Goal: Transaction & Acquisition: Obtain resource

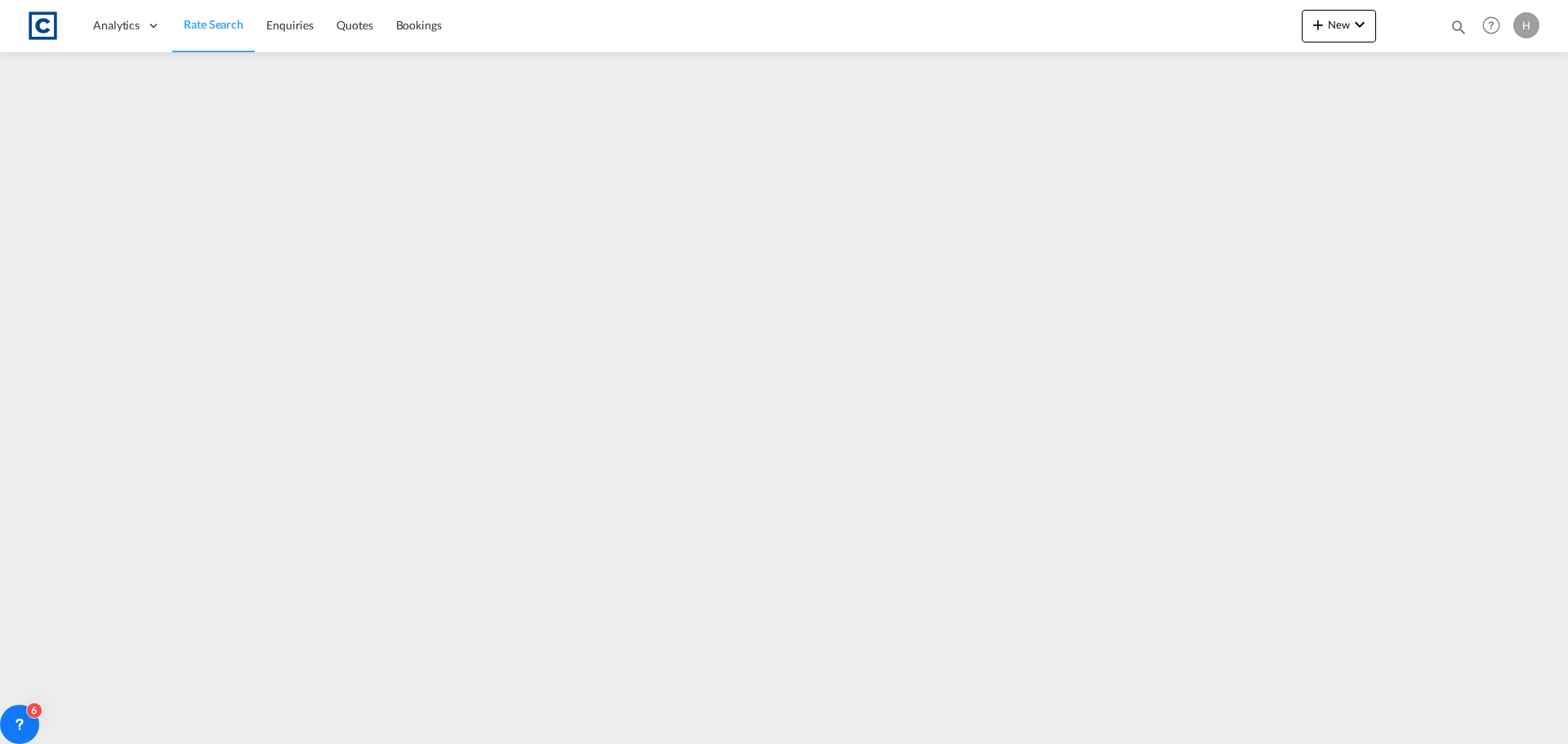
click at [213, 17] on span "Rate Search" at bounding box center [213, 23] width 60 height 14
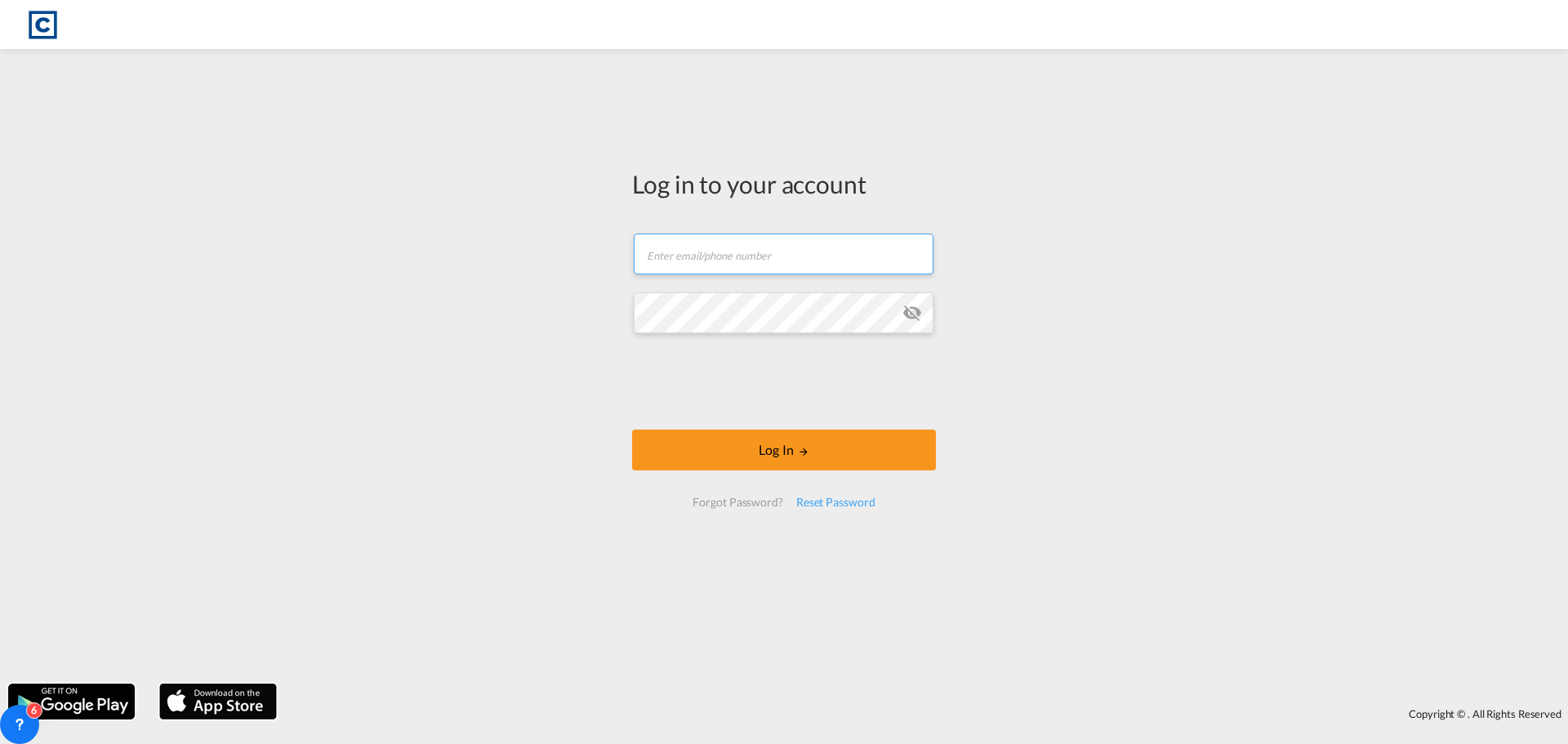
click at [723, 270] on input "text" at bounding box center [783, 255] width 299 height 41
type input "[PERSON_NAME][EMAIL_ADDRESS][DOMAIN_NAME]"
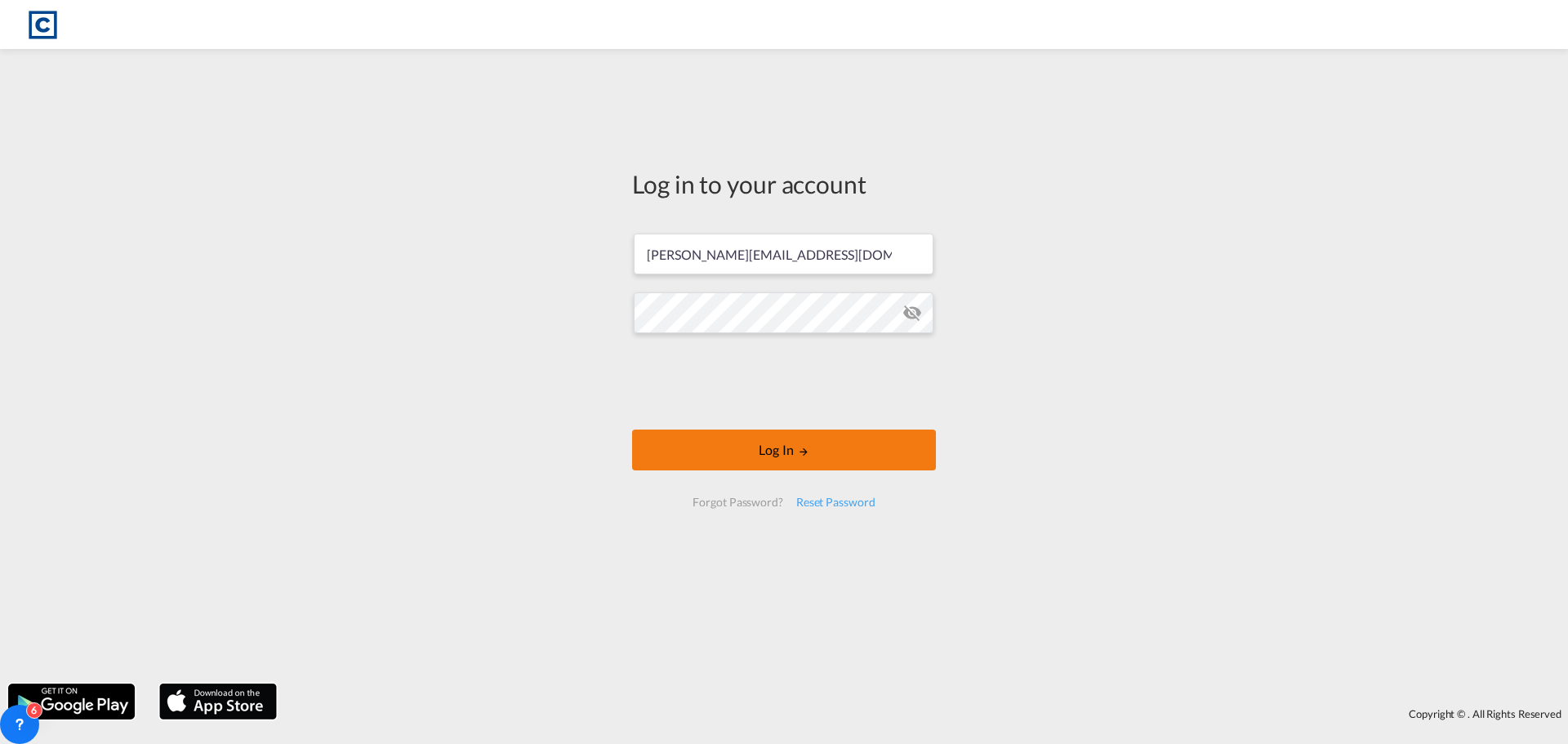
click at [820, 433] on button "Log In" at bounding box center [784, 450] width 304 height 41
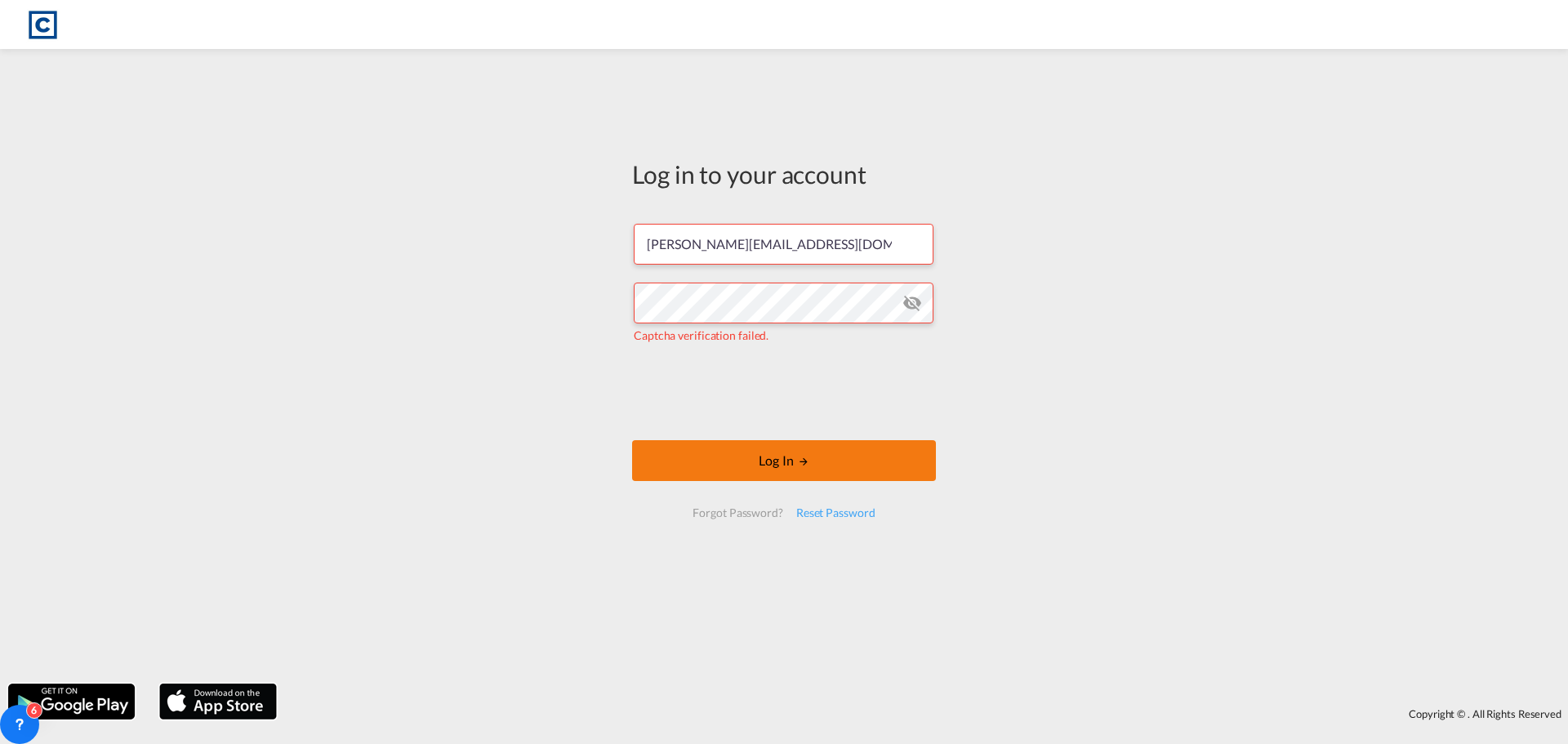
click at [811, 464] on button "Log In" at bounding box center [784, 461] width 304 height 41
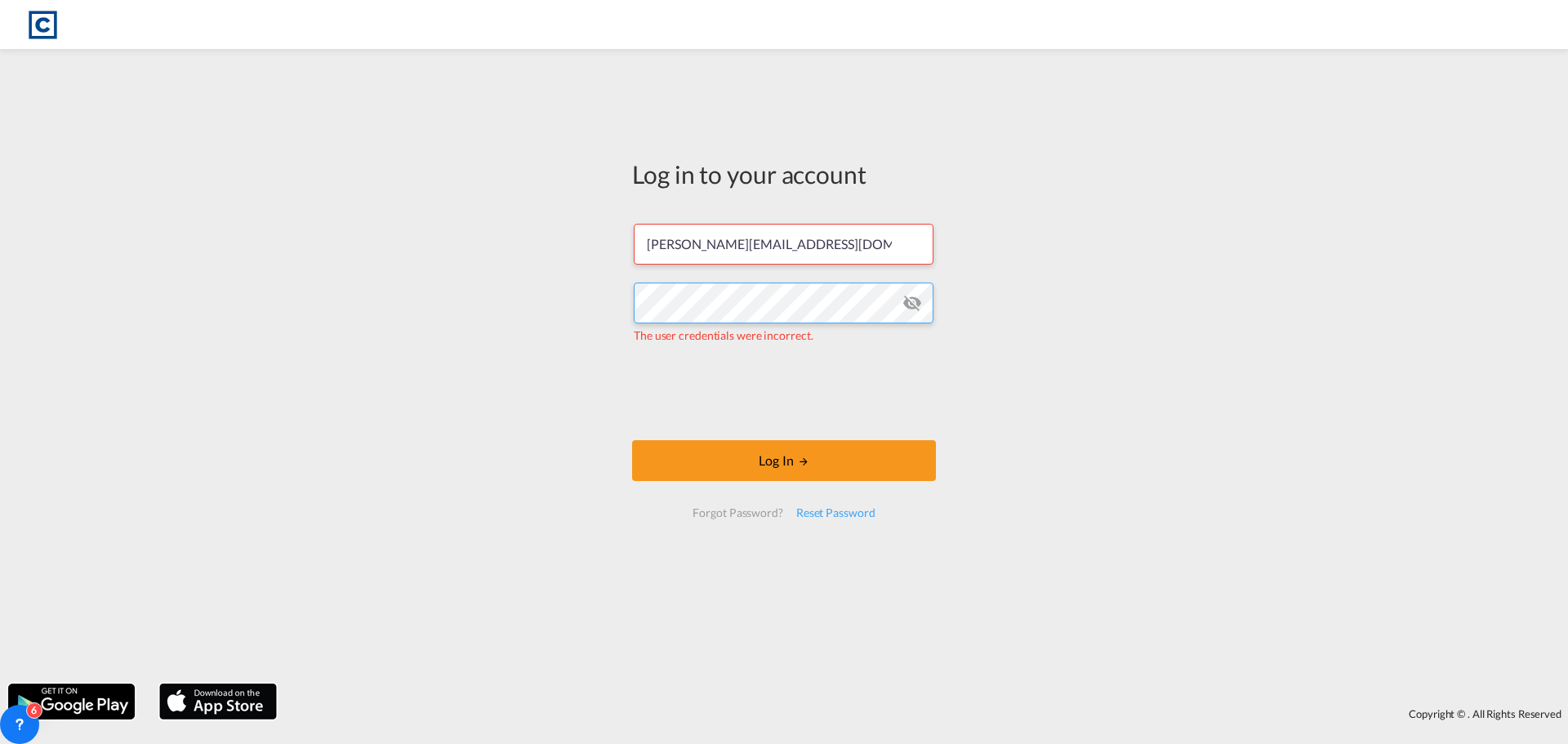
click at [524, 296] on div "Log in to your account [PERSON_NAME][EMAIL_ADDRESS][DOMAIN_NAME] The user crede…" at bounding box center [784, 365] width 1568 height 618
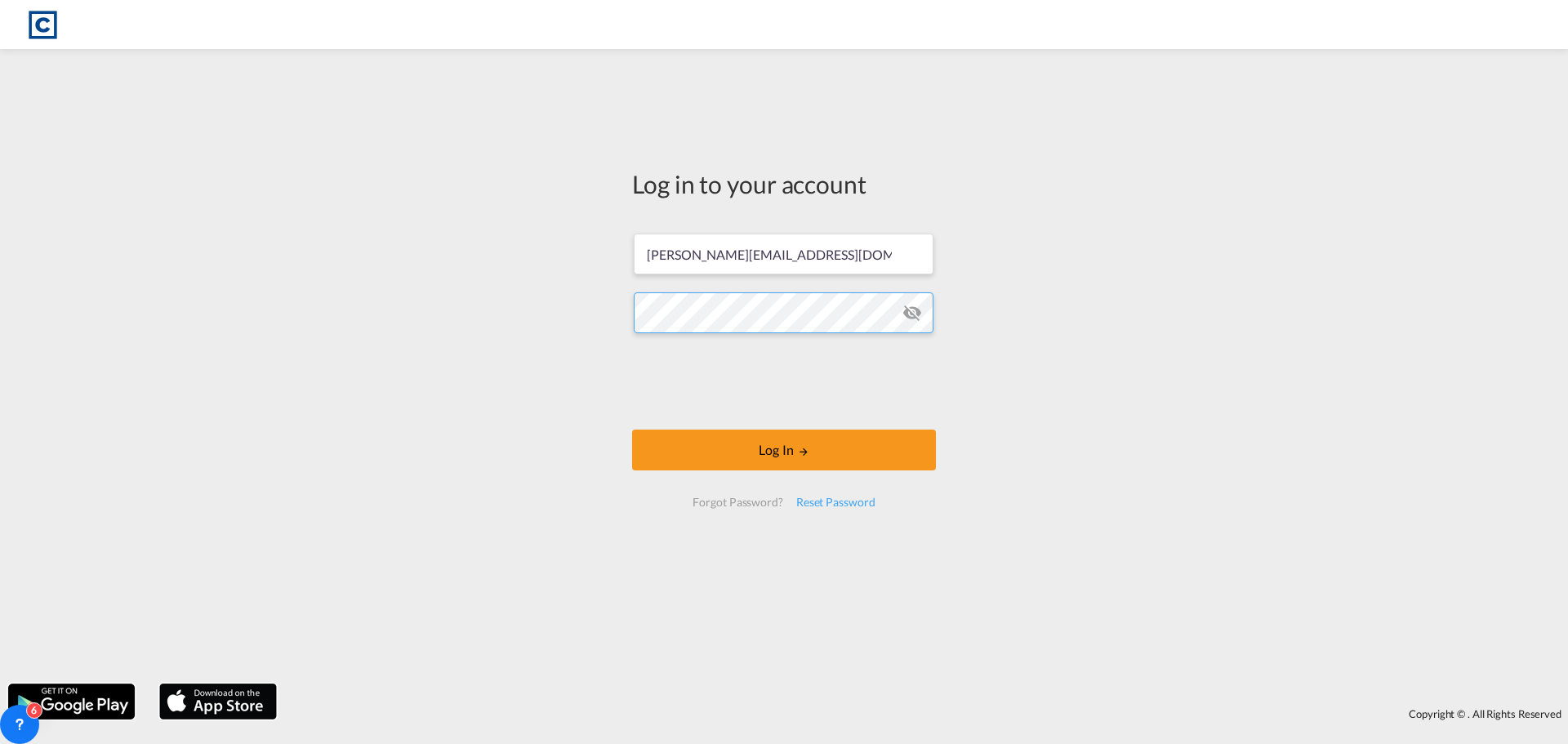
click at [632, 430] on button "Log In" at bounding box center [784, 450] width 304 height 41
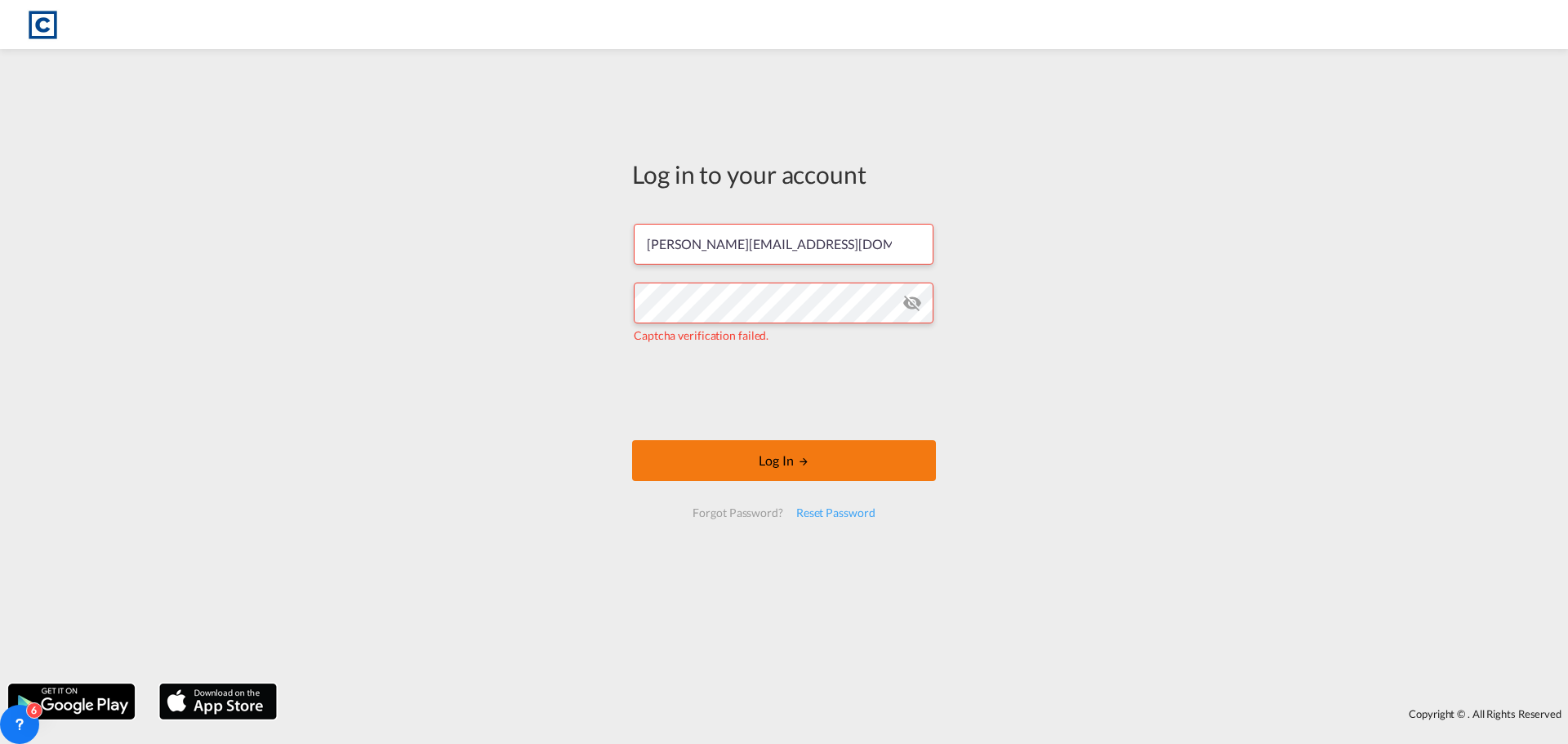
click at [770, 462] on button "Log In" at bounding box center [784, 461] width 304 height 41
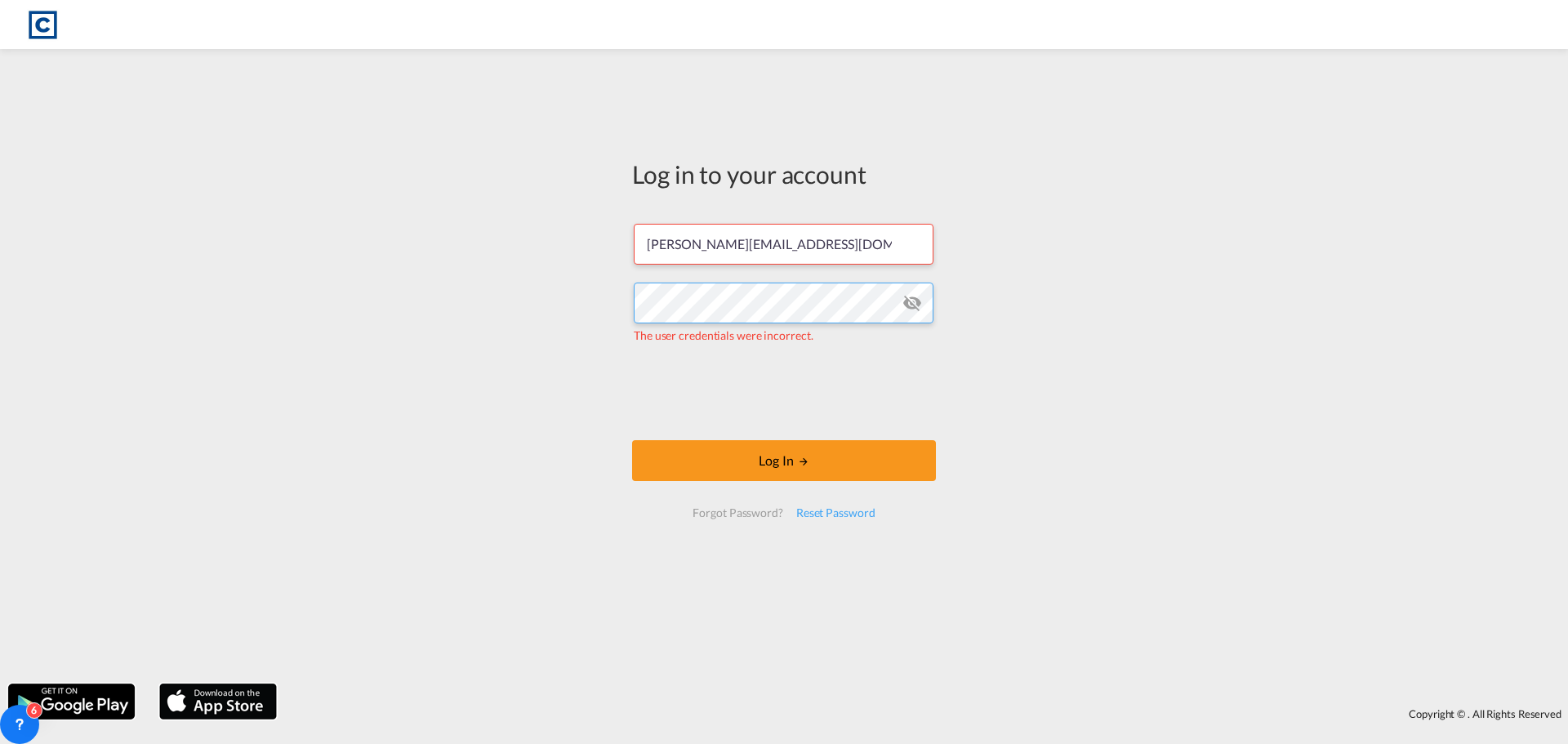
click at [566, 306] on div "Log in to your account [PERSON_NAME][EMAIL_ADDRESS][DOMAIN_NAME] The user crede…" at bounding box center [784, 365] width 1568 height 618
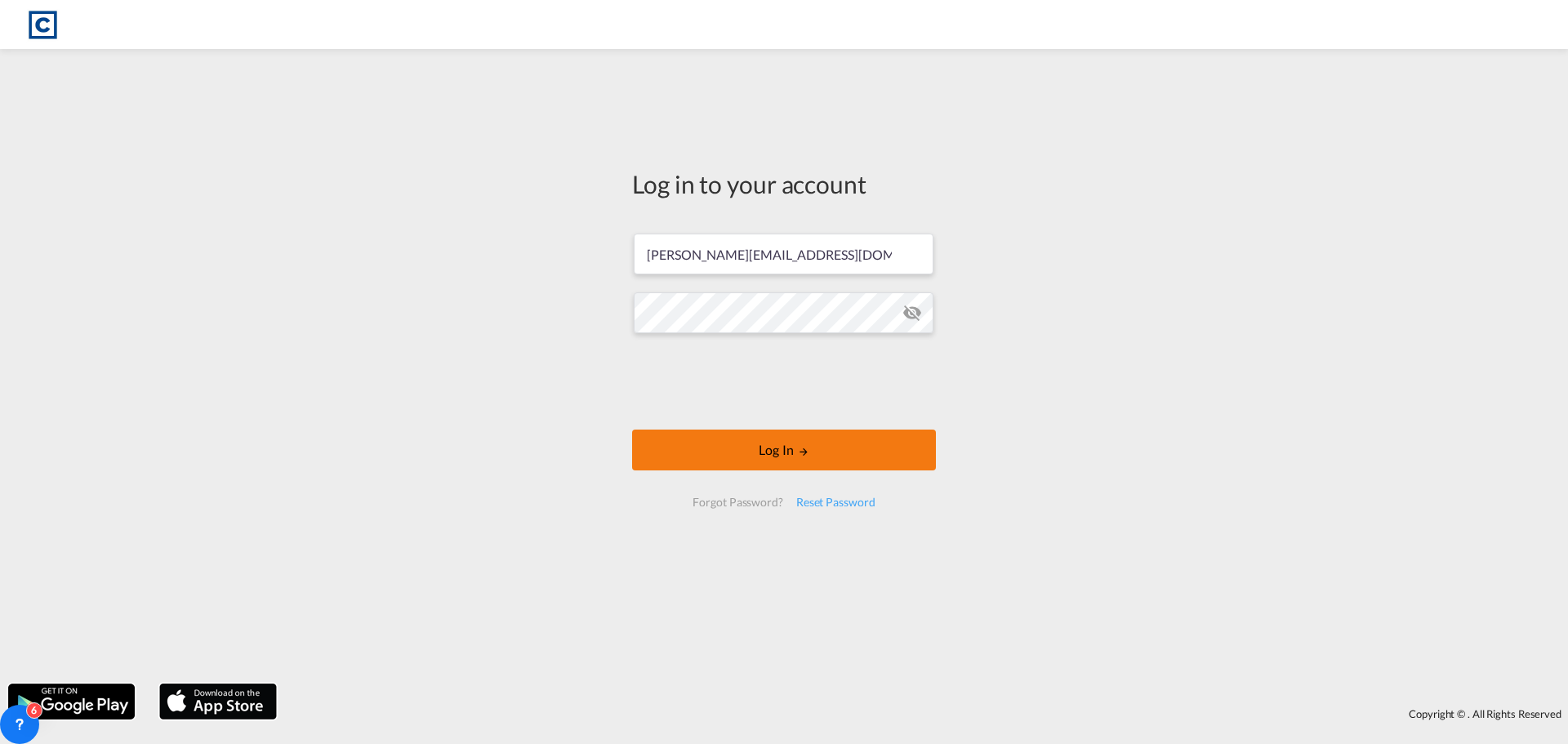
click at [705, 441] on button "Log In" at bounding box center [784, 450] width 304 height 41
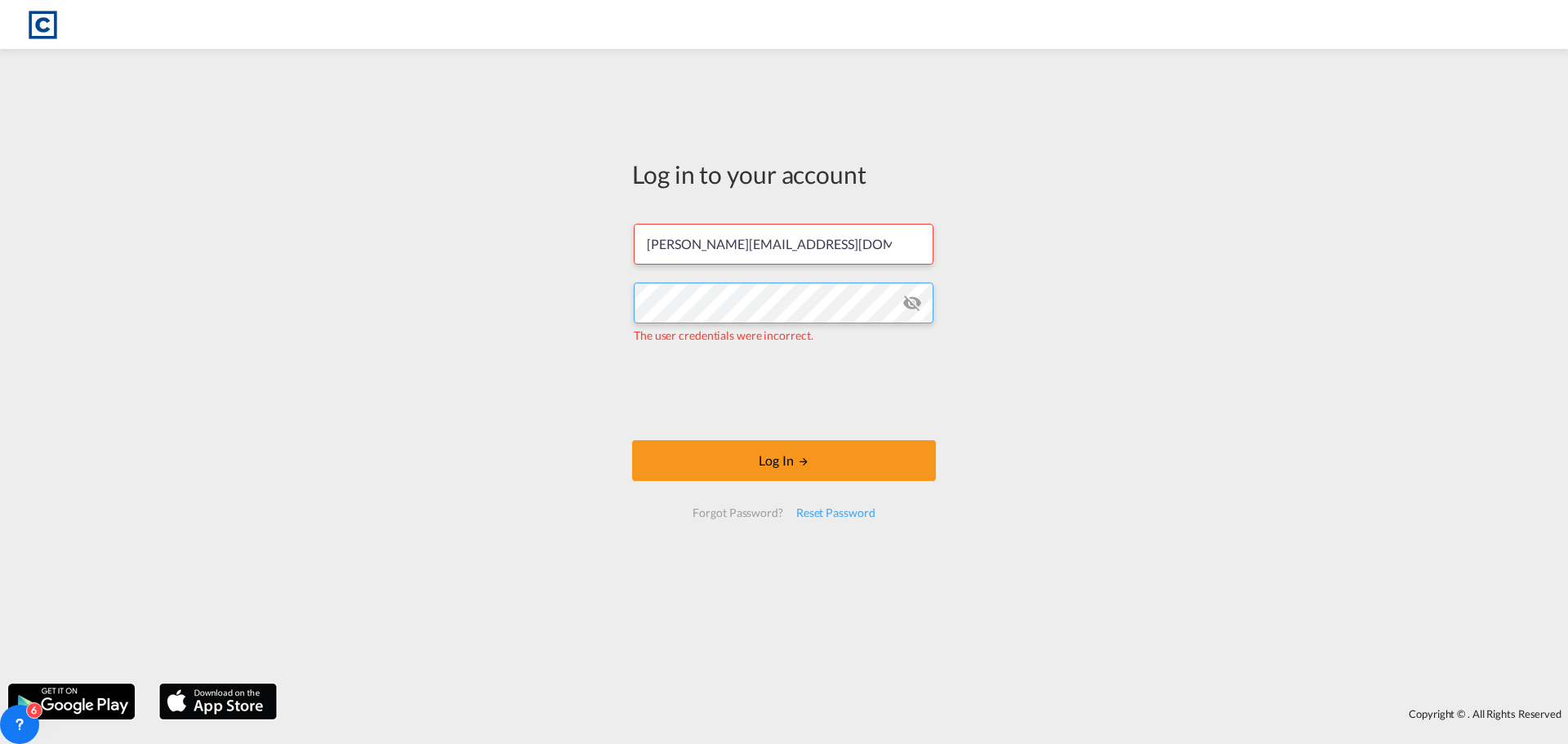
click at [454, 315] on div "Log in to your account [PERSON_NAME][EMAIL_ADDRESS][DOMAIN_NAME] The user crede…" at bounding box center [784, 365] width 1568 height 618
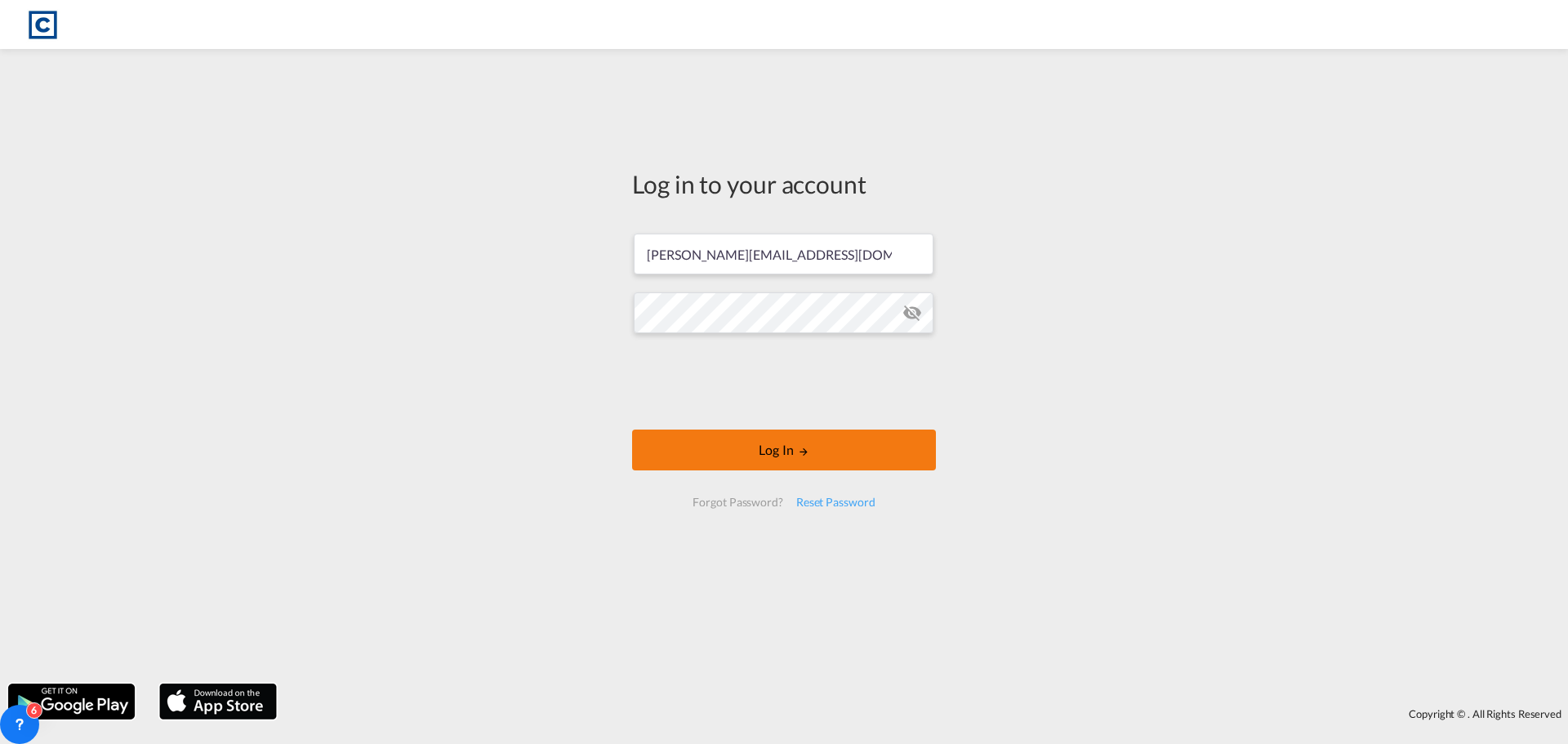
click at [706, 451] on button "Log In" at bounding box center [784, 450] width 304 height 41
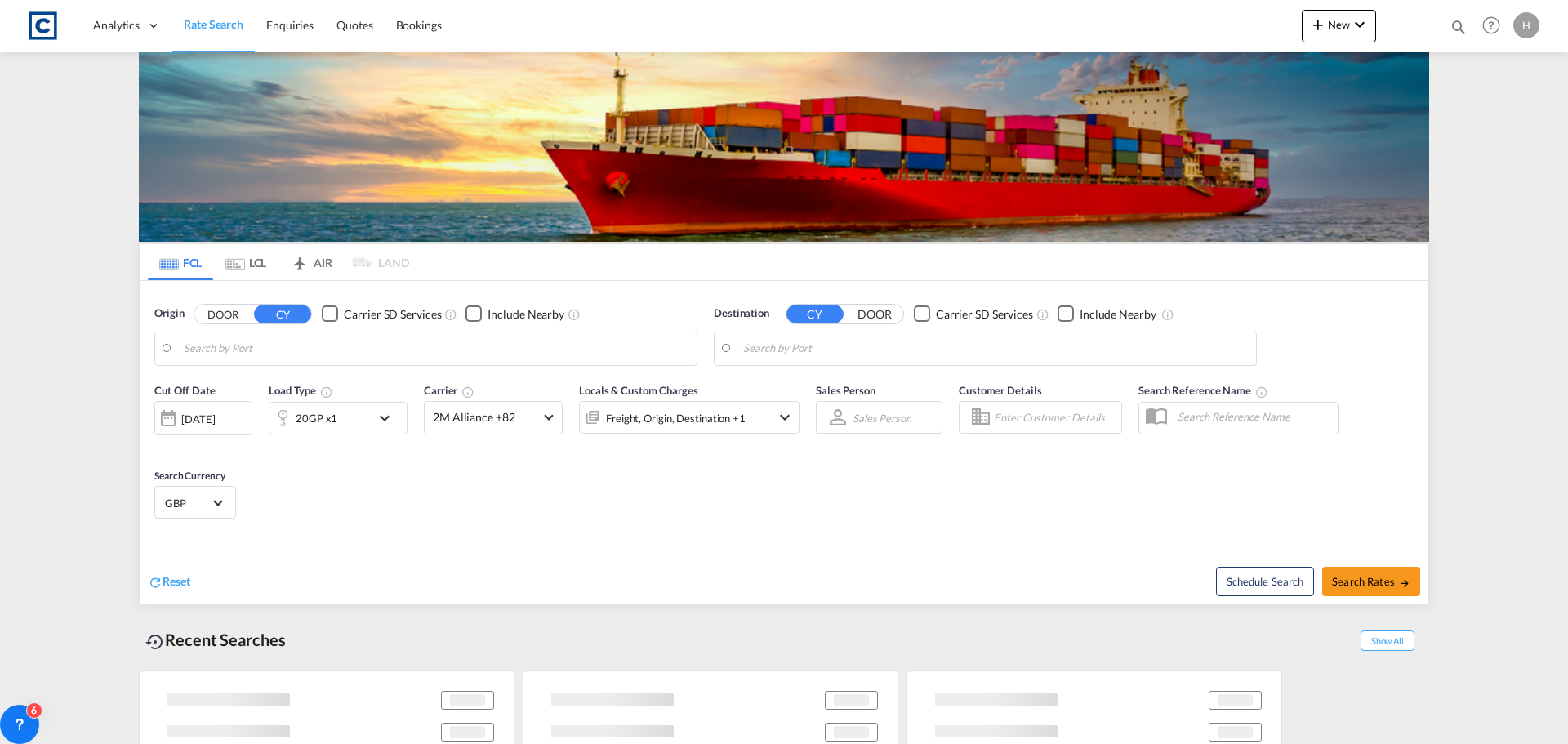
type input "GB-NG17, [GEOGRAPHIC_DATA]"
type input "[GEOGRAPHIC_DATA], HKHKG"
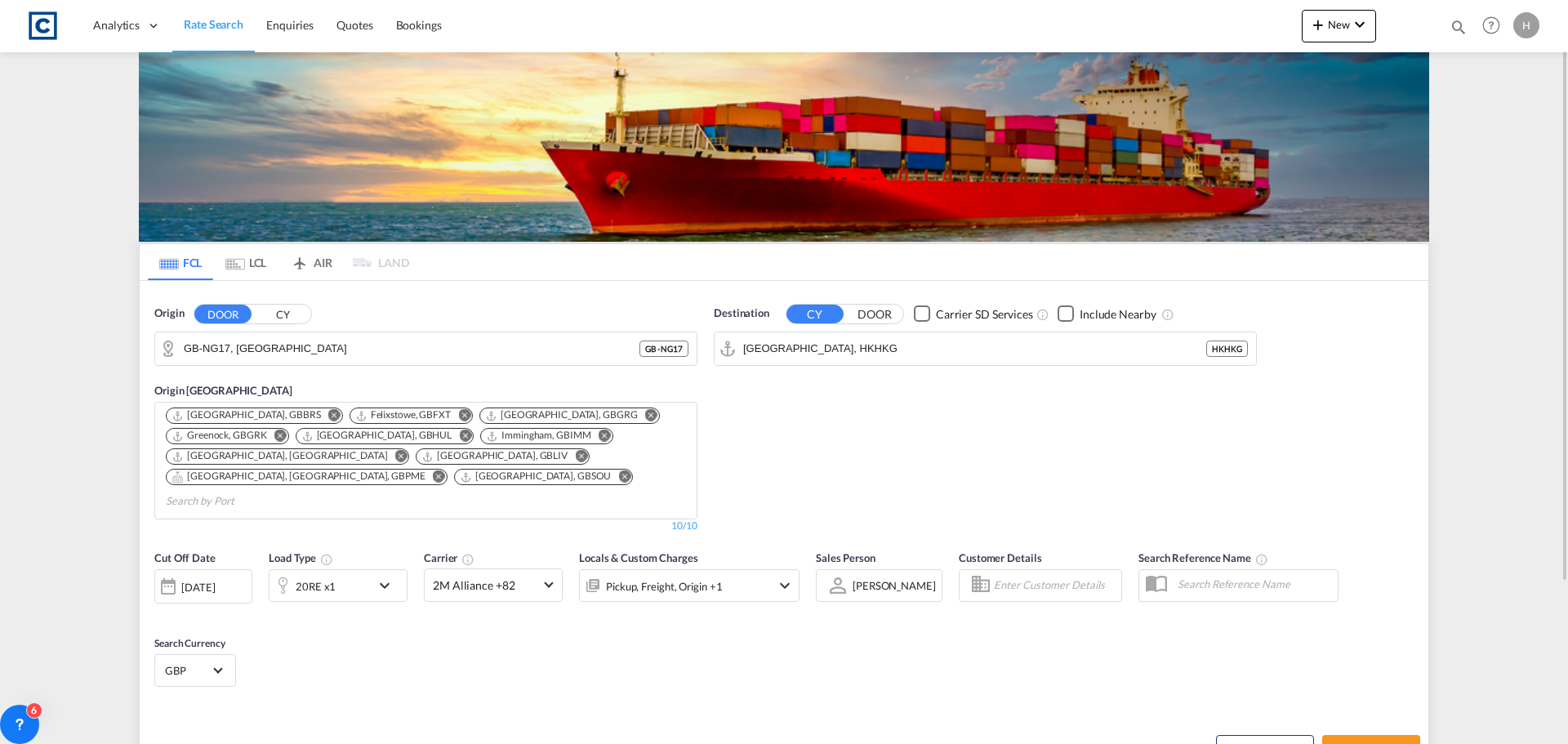
click at [328, 411] on md-icon "Remove" at bounding box center [334, 415] width 12 height 12
click at [371, 570] on div "20RE x1" at bounding box center [320, 586] width 102 height 33
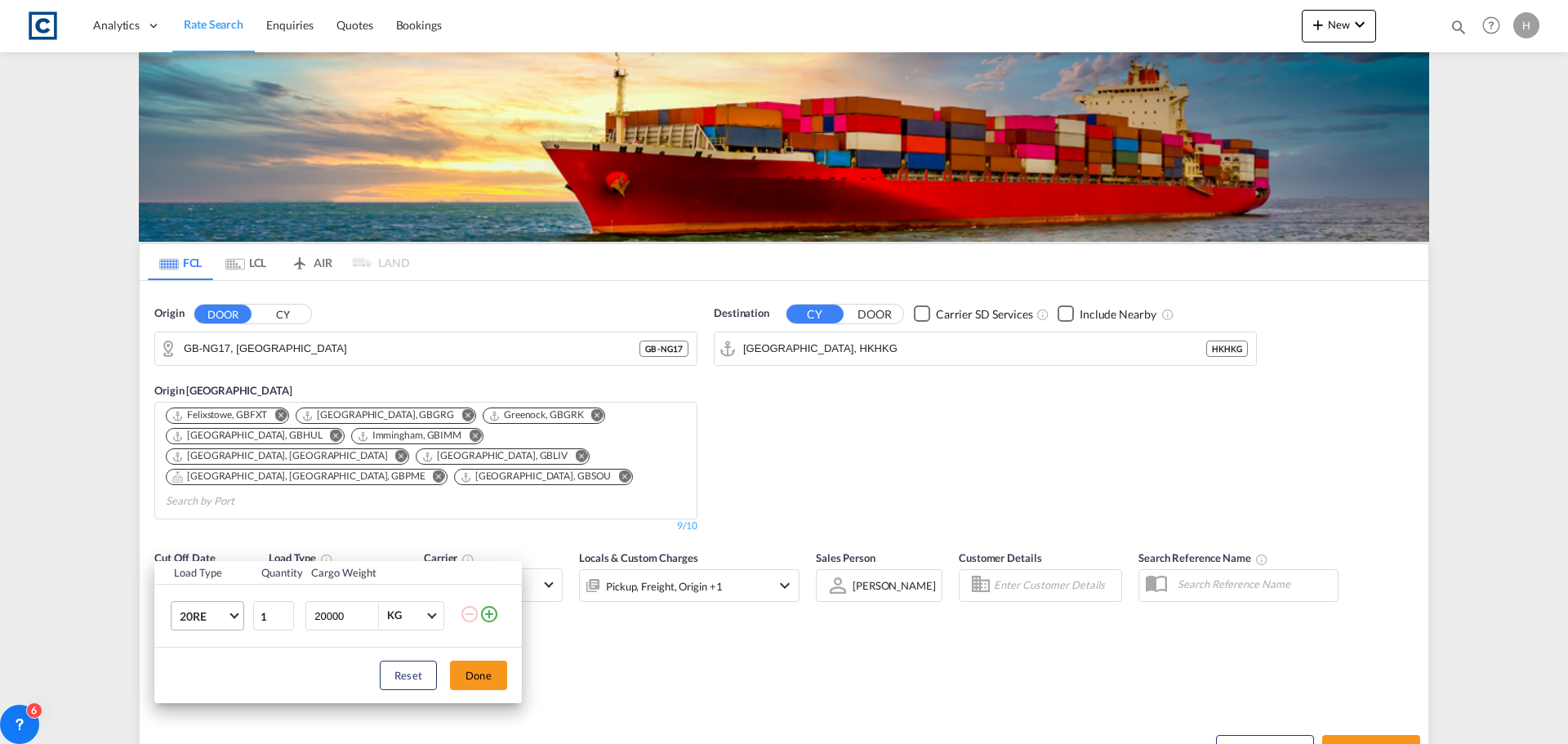
click at [225, 615] on span "20RE" at bounding box center [203, 617] width 48 height 17
click at [246, 538] on md-option "20GP" at bounding box center [222, 531] width 111 height 39
click at [421, 671] on button "Reset" at bounding box center [407, 676] width 57 height 30
click at [231, 617] on md-select-value "20RE" at bounding box center [211, 616] width 65 height 28
click at [229, 537] on md-option "20GP" at bounding box center [222, 531] width 111 height 39
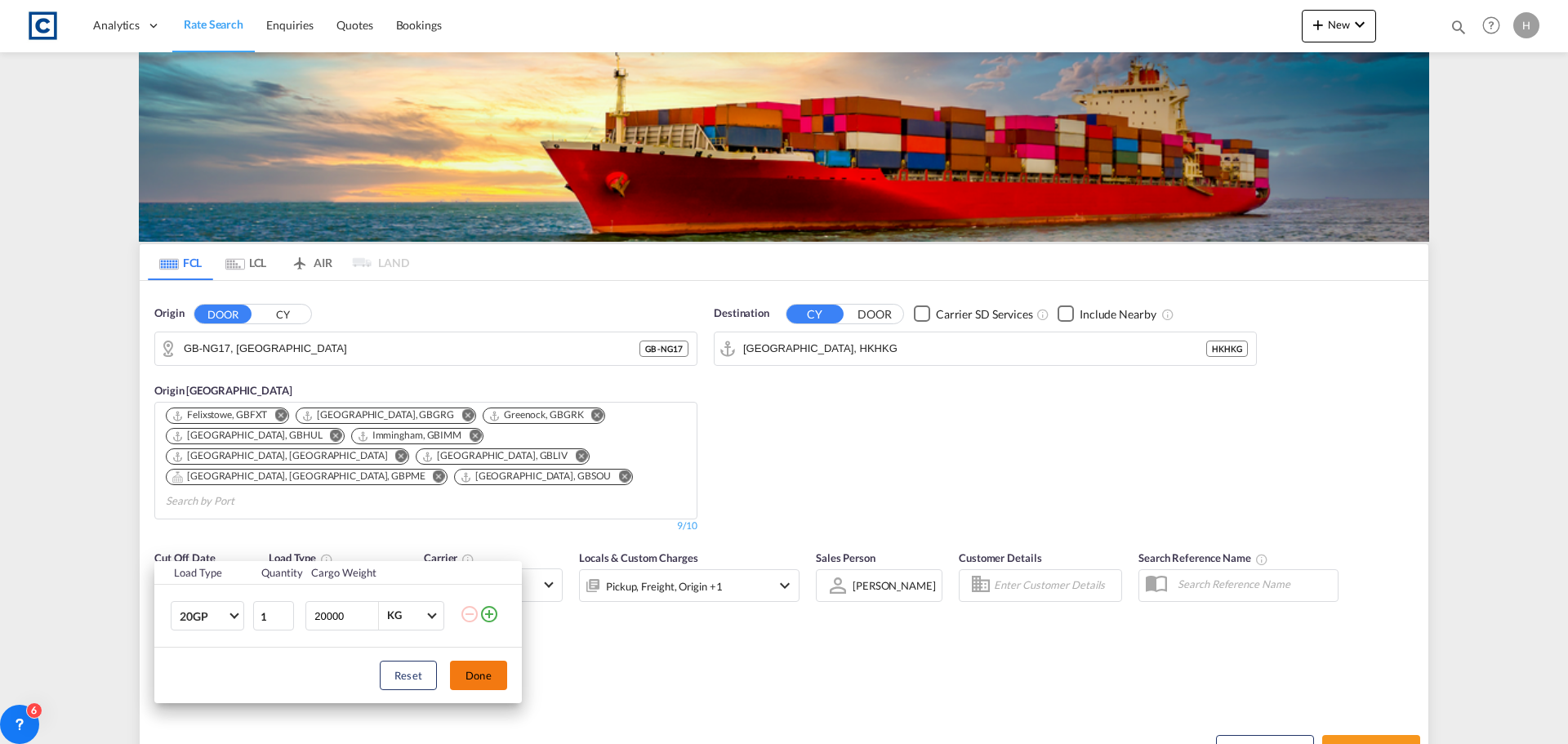
click at [475, 680] on button "Done" at bounding box center [478, 676] width 57 height 30
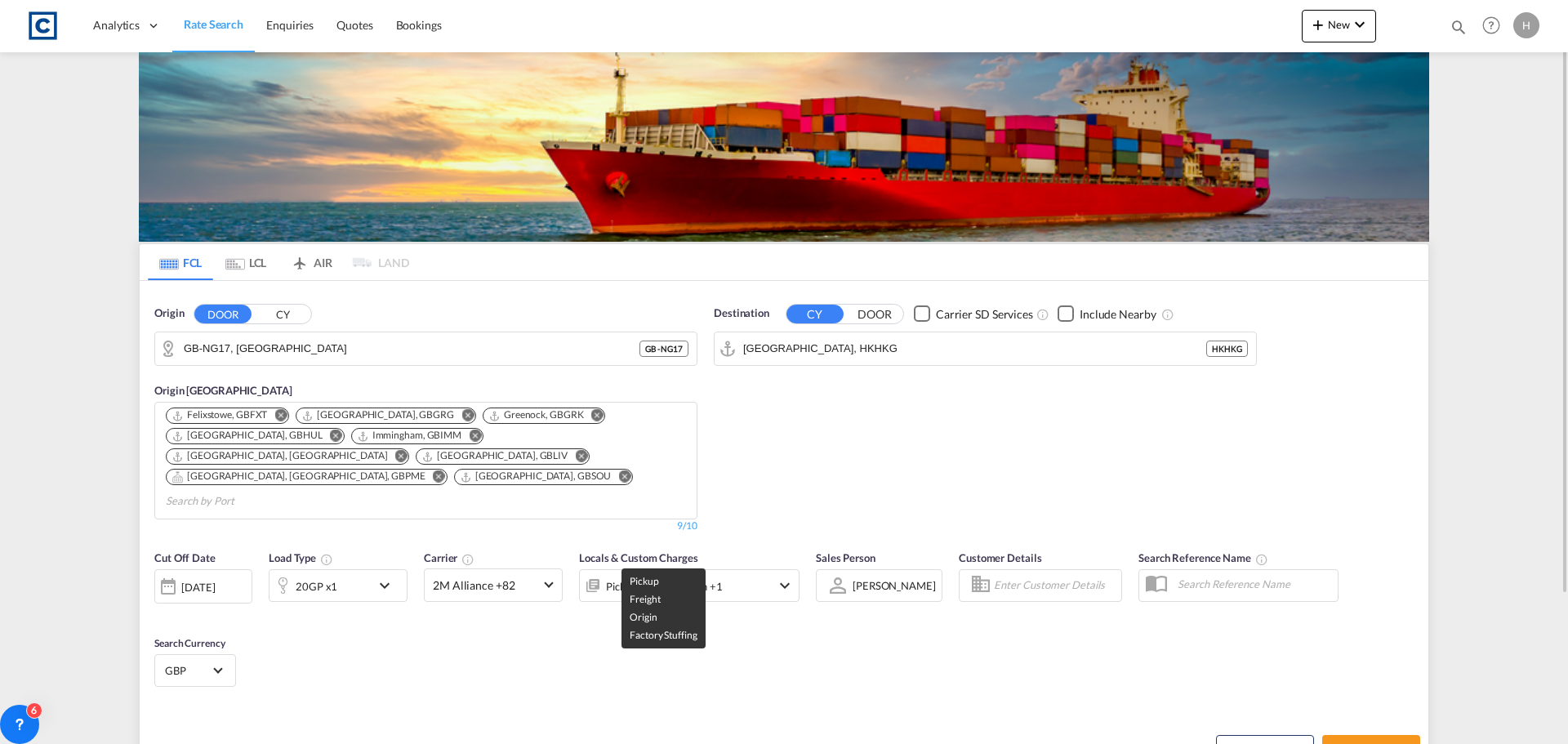
click at [644, 575] on div "Pickup, Freight, Origin +1" at bounding box center [664, 586] width 116 height 23
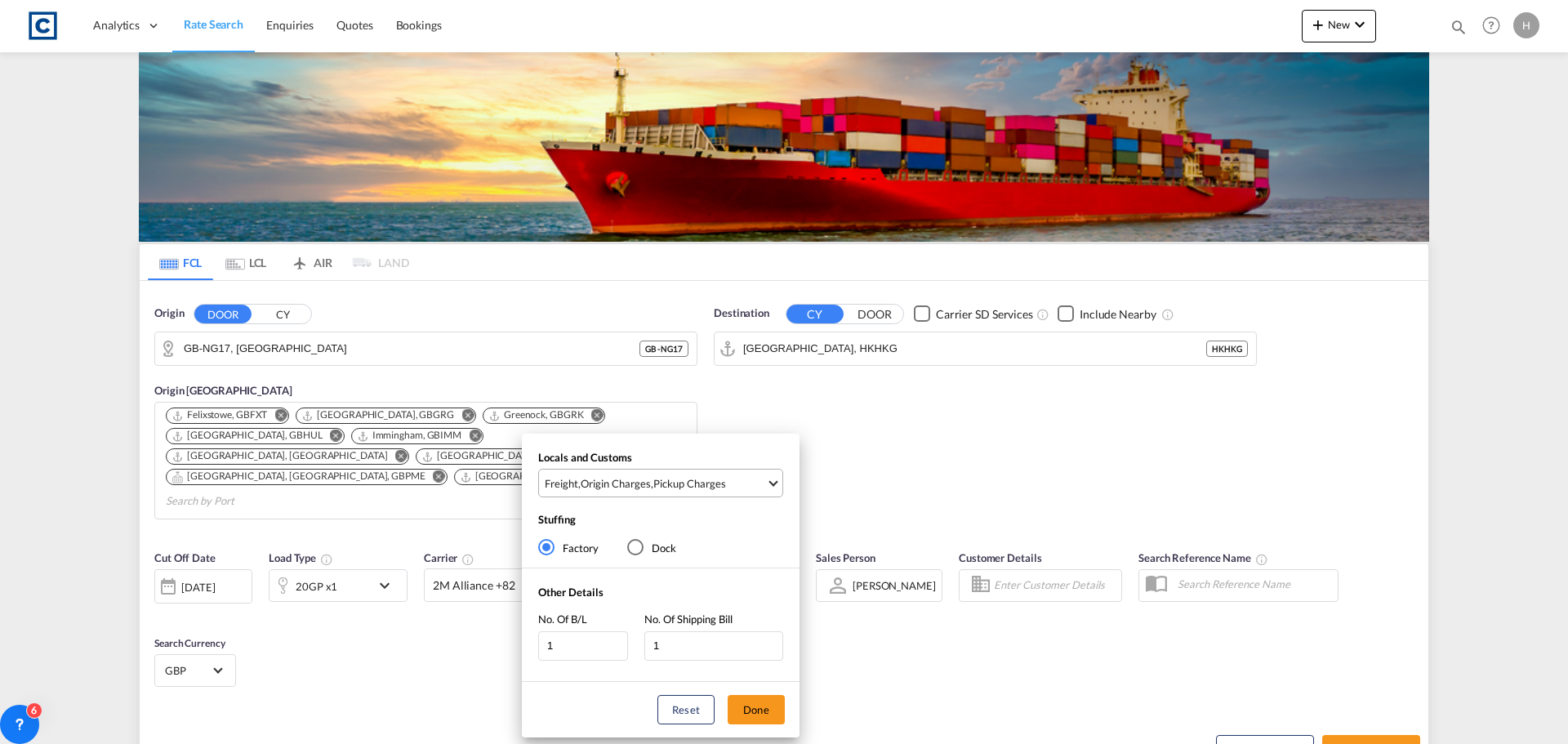
click at [620, 489] on div "Origin Charges" at bounding box center [615, 484] width 70 height 15
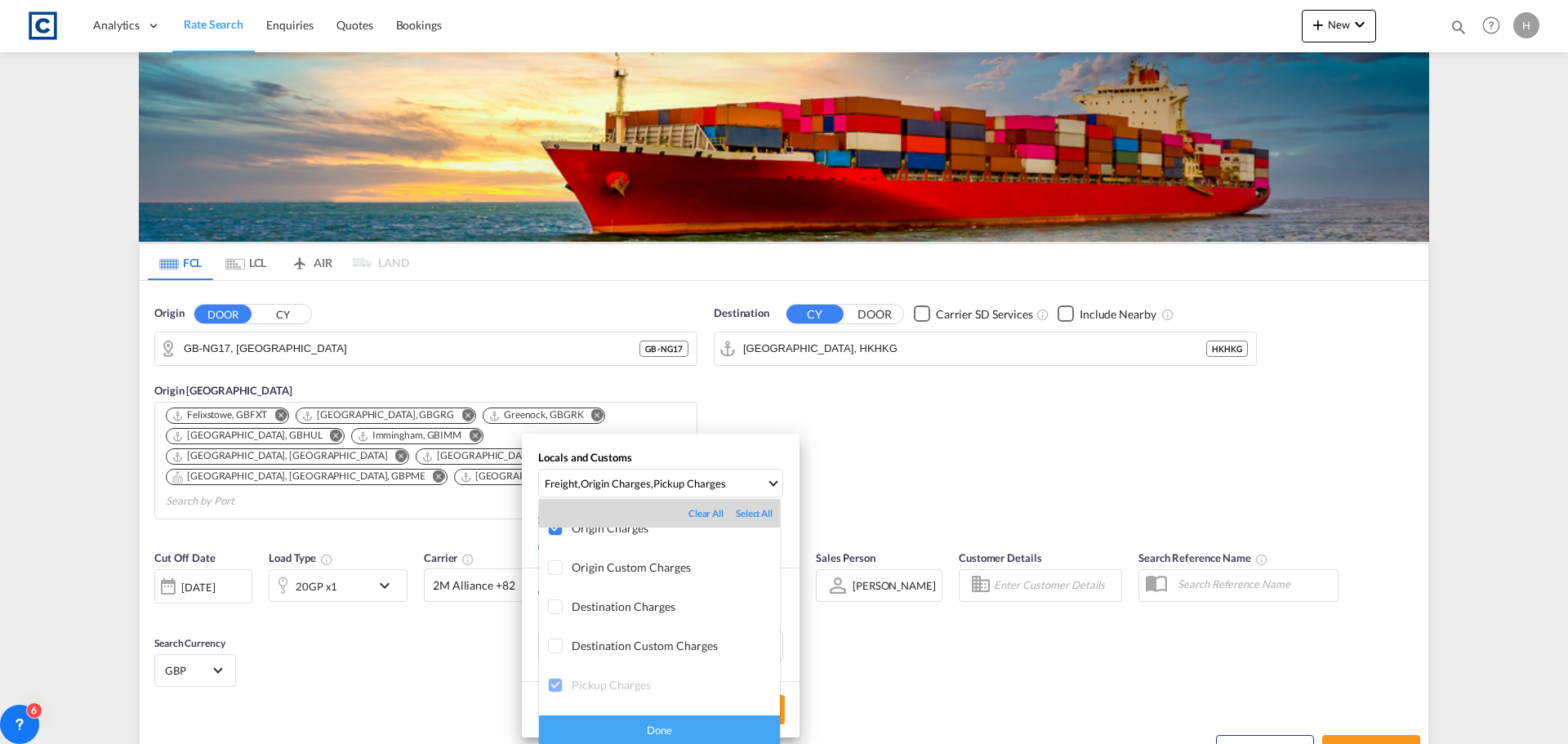
scroll to position [87, 0]
click at [702, 739] on div "Done" at bounding box center [659, 729] width 241 height 29
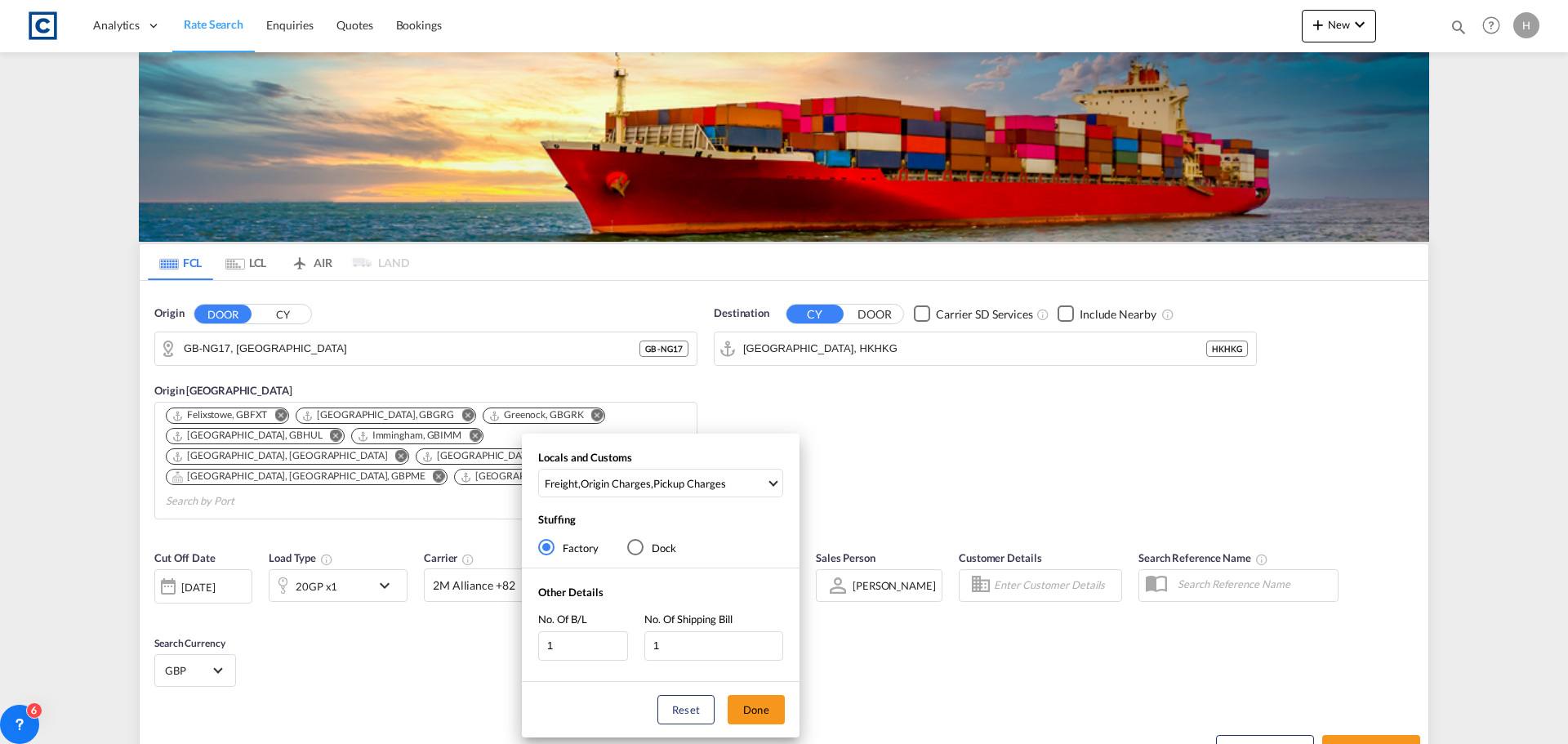
click at [312, 458] on div "Locals and Customs Freight , Origin Charges , Pickup Charges Stuffing Factory D…" at bounding box center [784, 372] width 1568 height 744
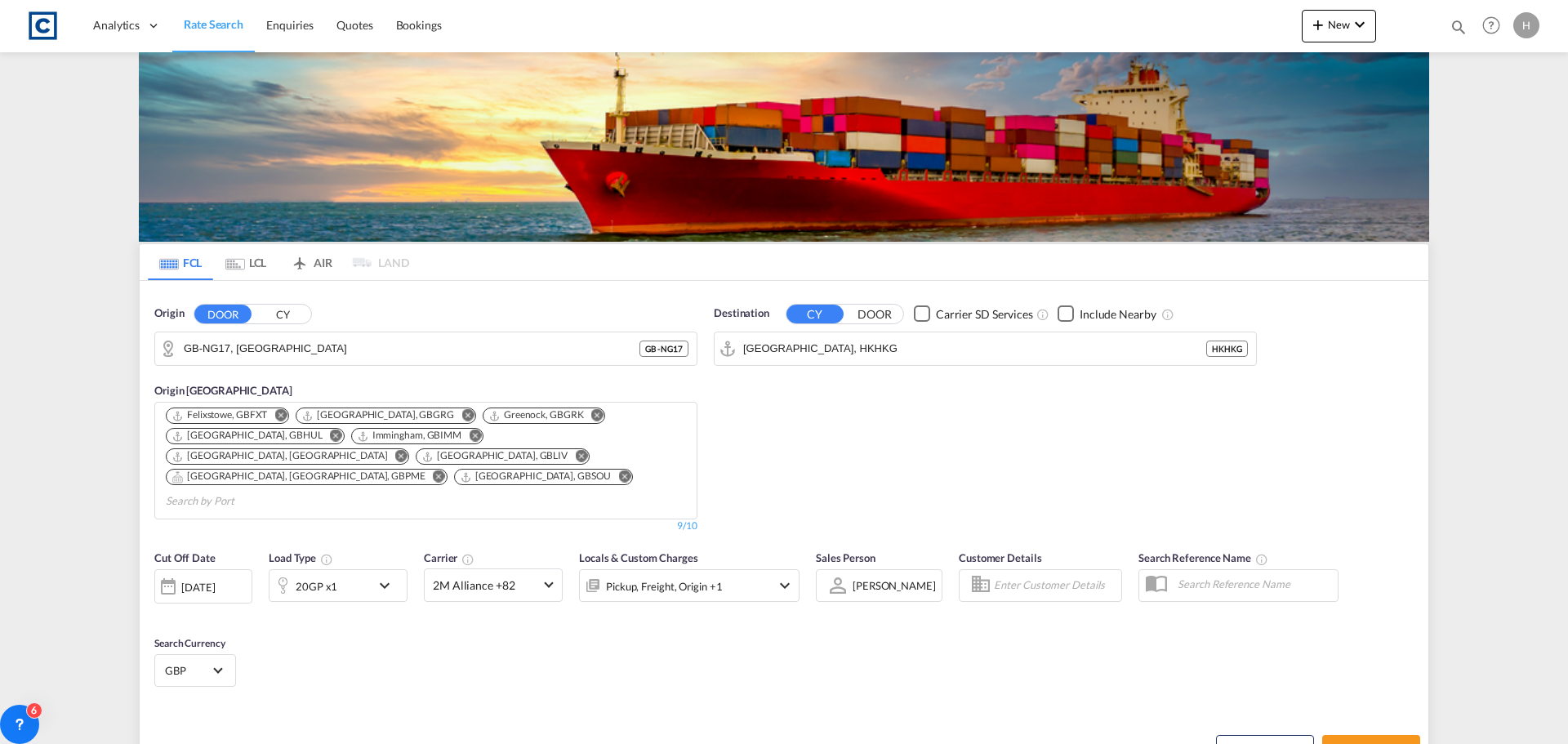
click at [433, 471] on md-icon "Remove" at bounding box center [438, 476] width 12 height 12
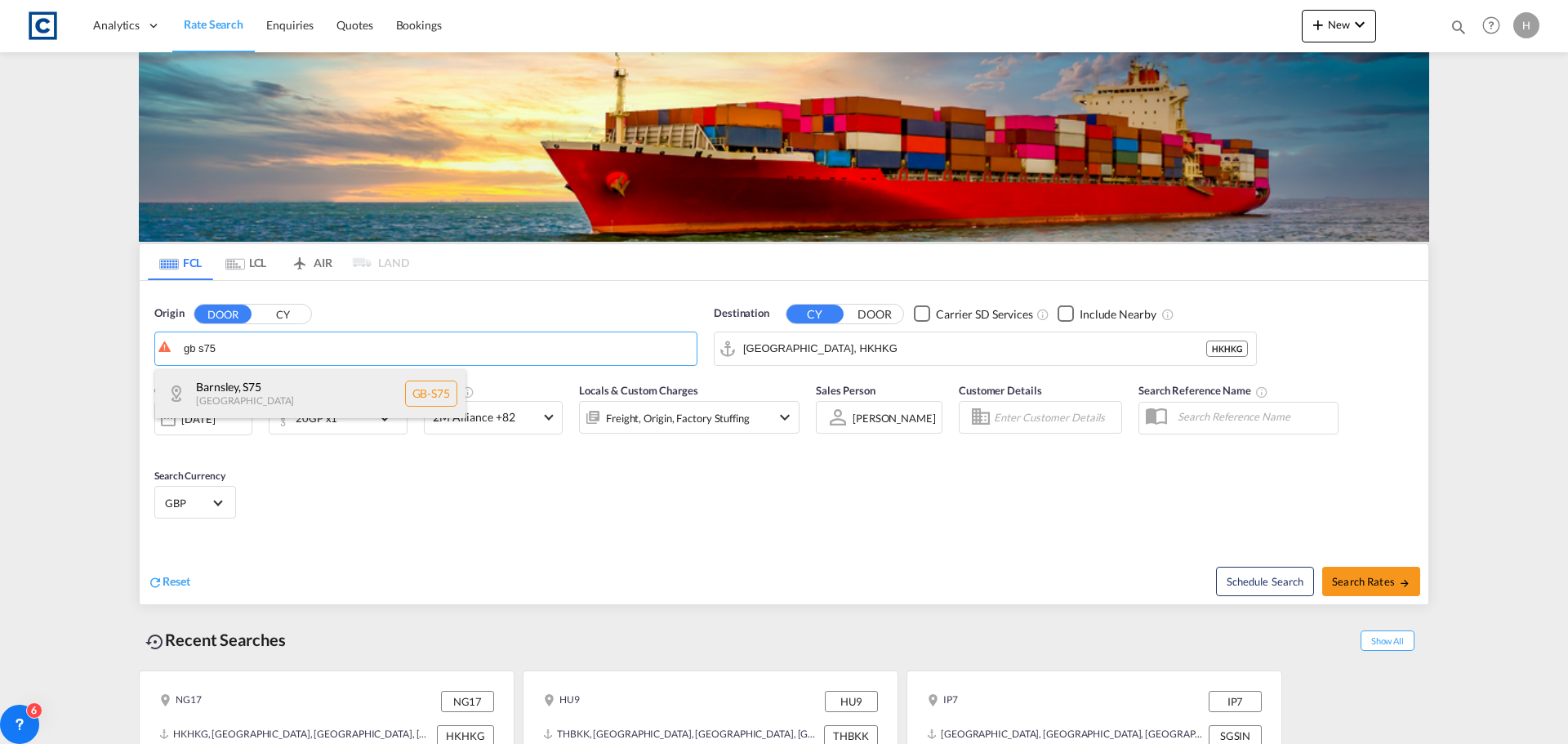
click at [295, 390] on div "Barnsley , S75 [GEOGRAPHIC_DATA] [GEOGRAPHIC_DATA]-S75" at bounding box center [309, 393] width 310 height 49
type input "GB-S75, Barnsley"
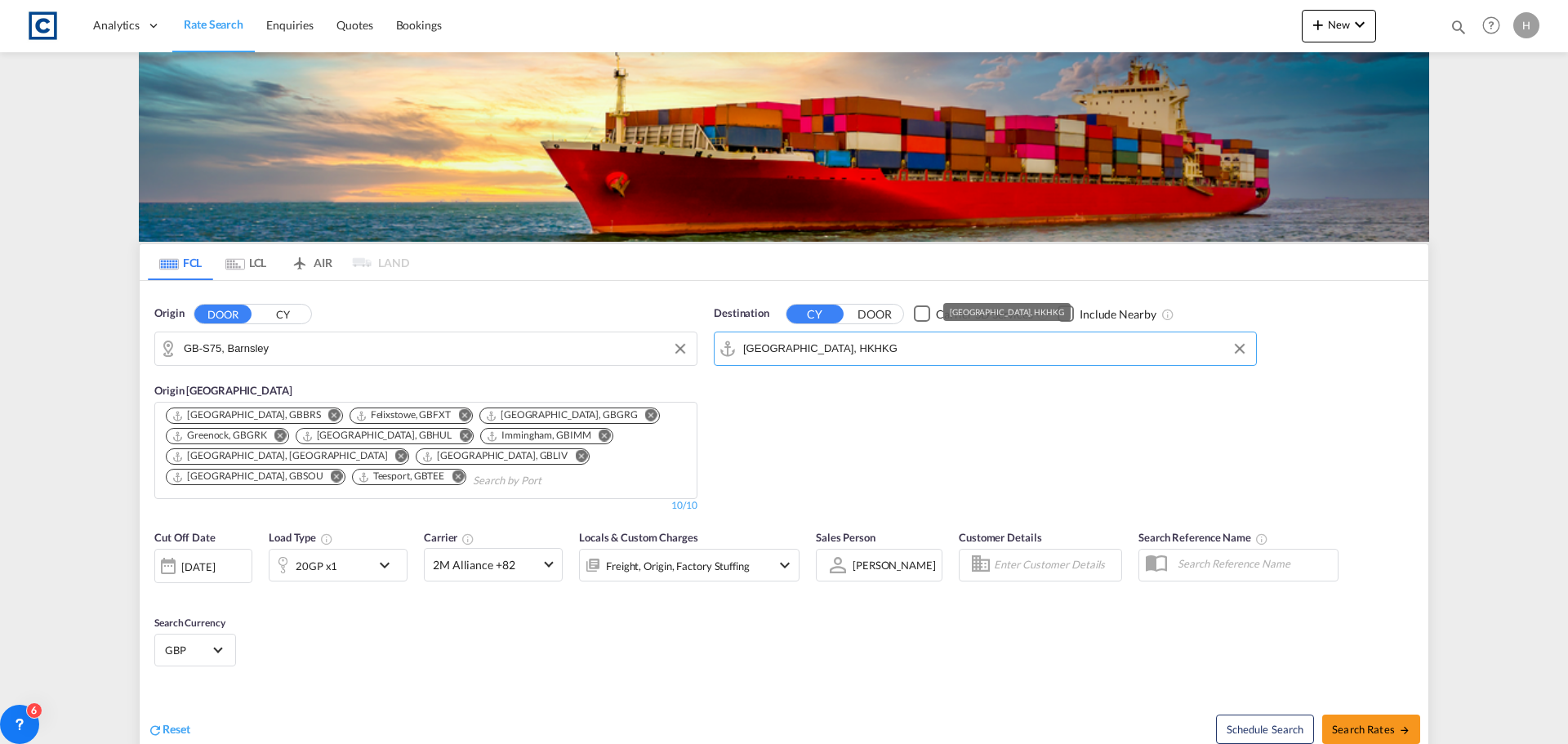
click at [875, 346] on input "[GEOGRAPHIC_DATA], HKHKG" at bounding box center [995, 349] width 504 height 24
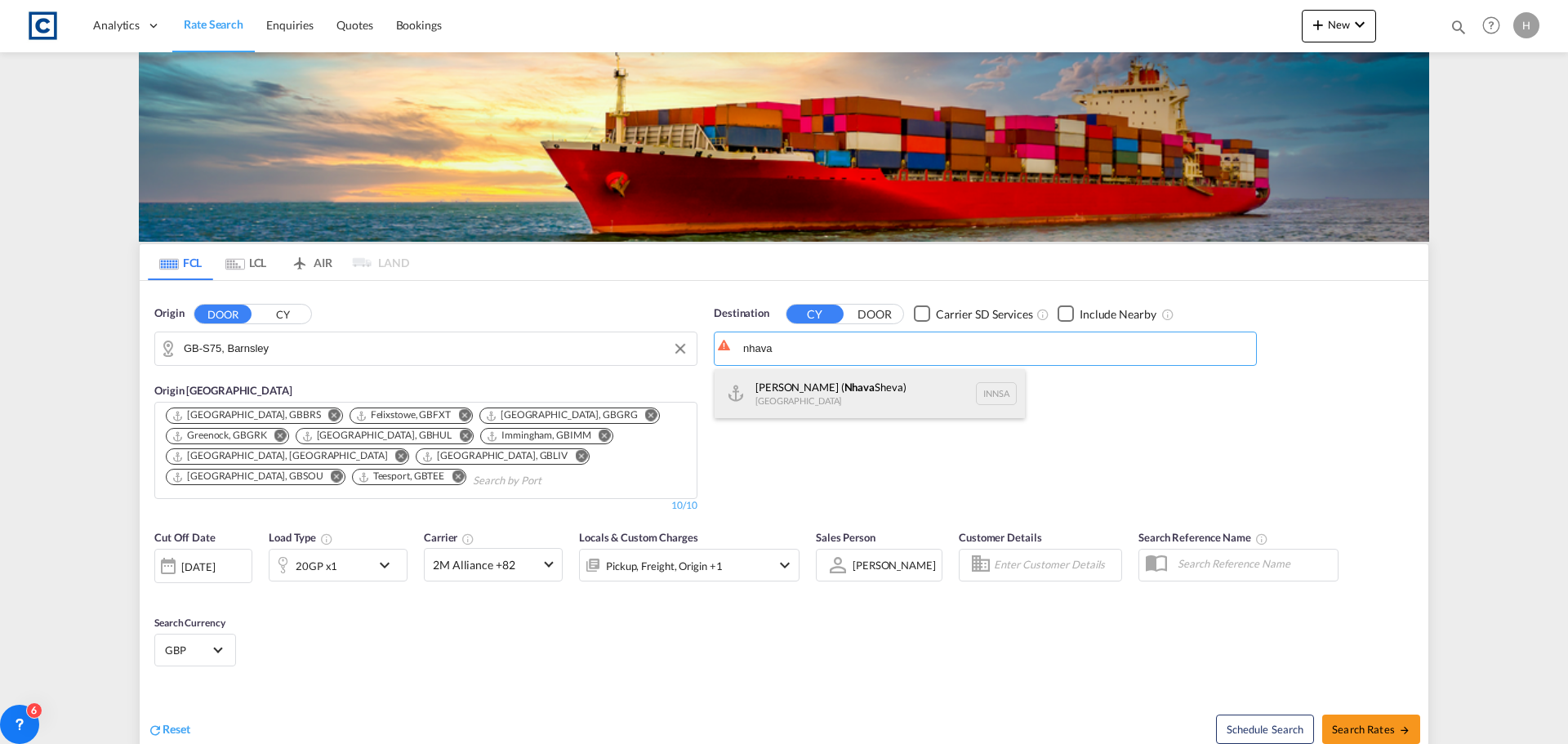
click at [884, 388] on div "[PERSON_NAME] ( [GEOGRAPHIC_DATA]) [GEOGRAPHIC_DATA] [GEOGRAPHIC_DATA]" at bounding box center [869, 393] width 310 height 49
type input "[PERSON_NAME] ([PERSON_NAME]), [GEOGRAPHIC_DATA]"
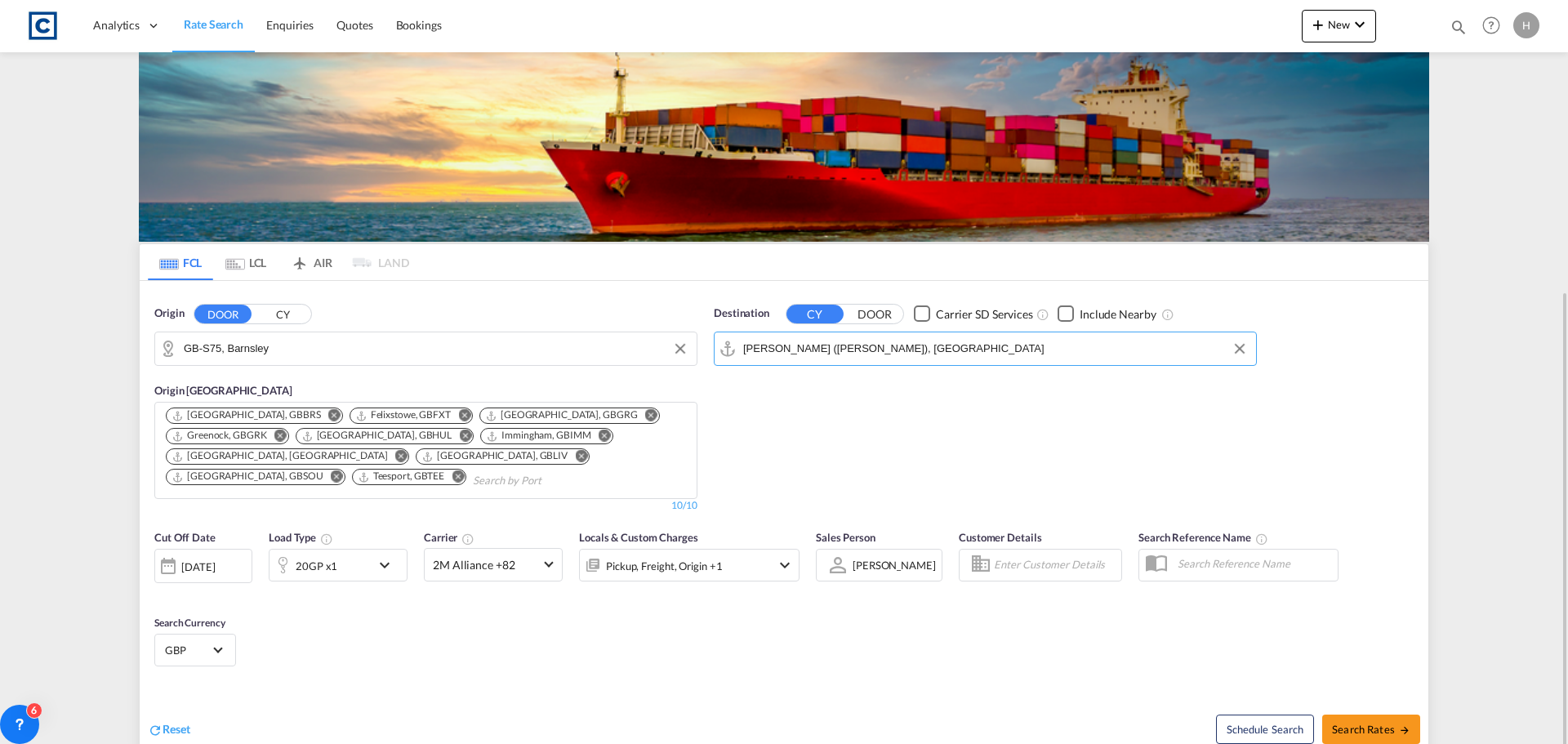
scroll to position [208, 0]
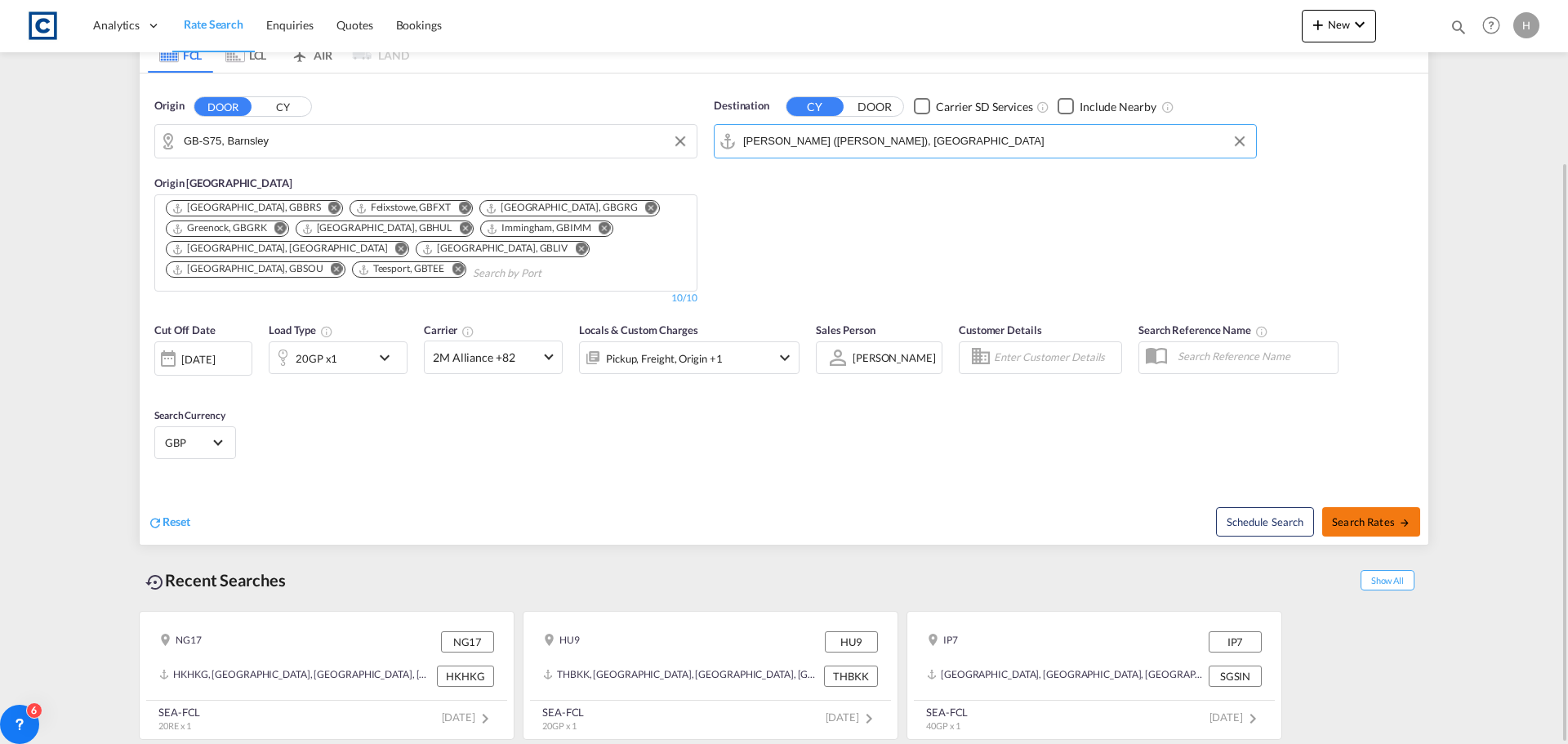
click at [1363, 511] on button "Search Rates" at bounding box center [1370, 522] width 98 height 30
type input "S75 to INNSA / [DATE]"
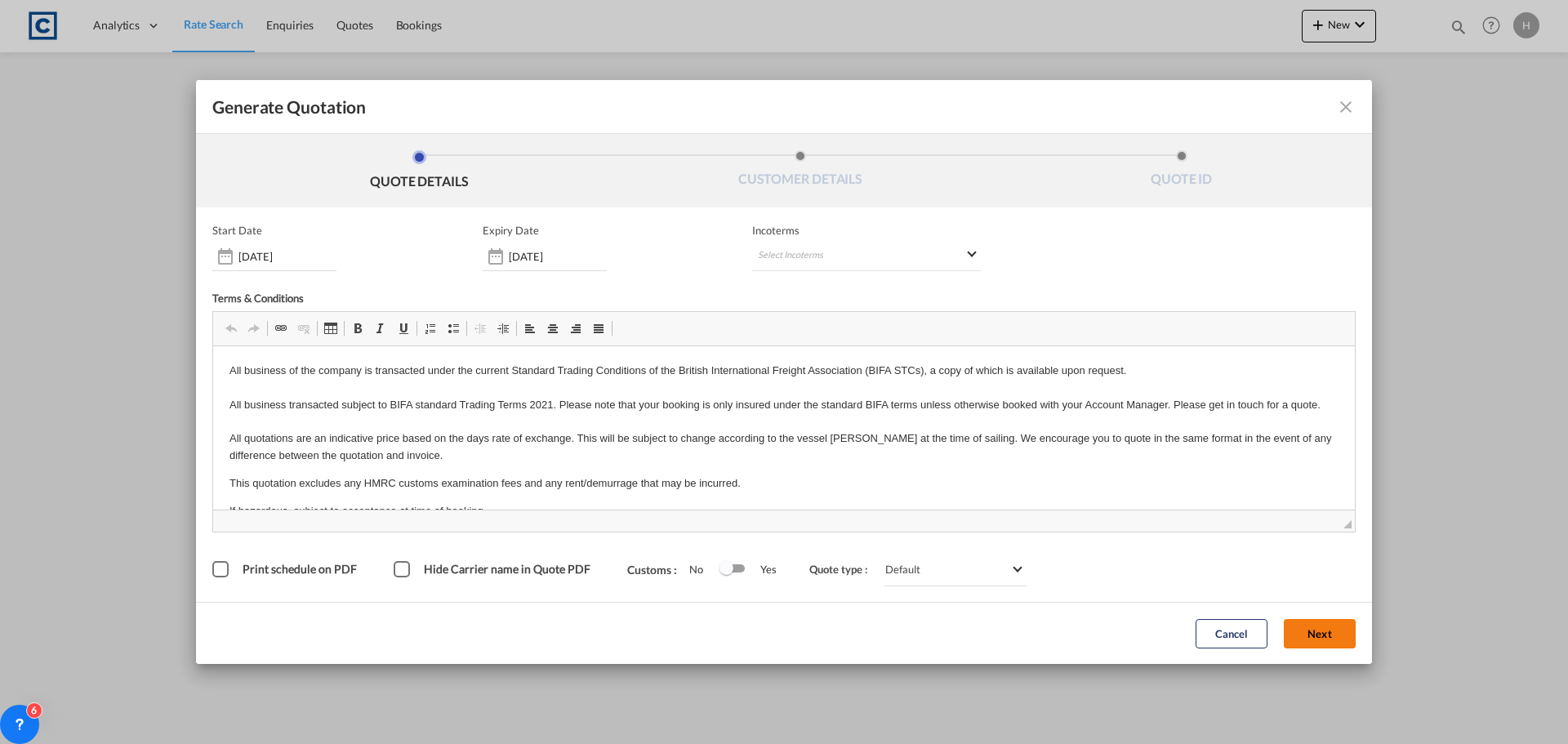
click at [1312, 620] on button "Next" at bounding box center [1319, 634] width 72 height 30
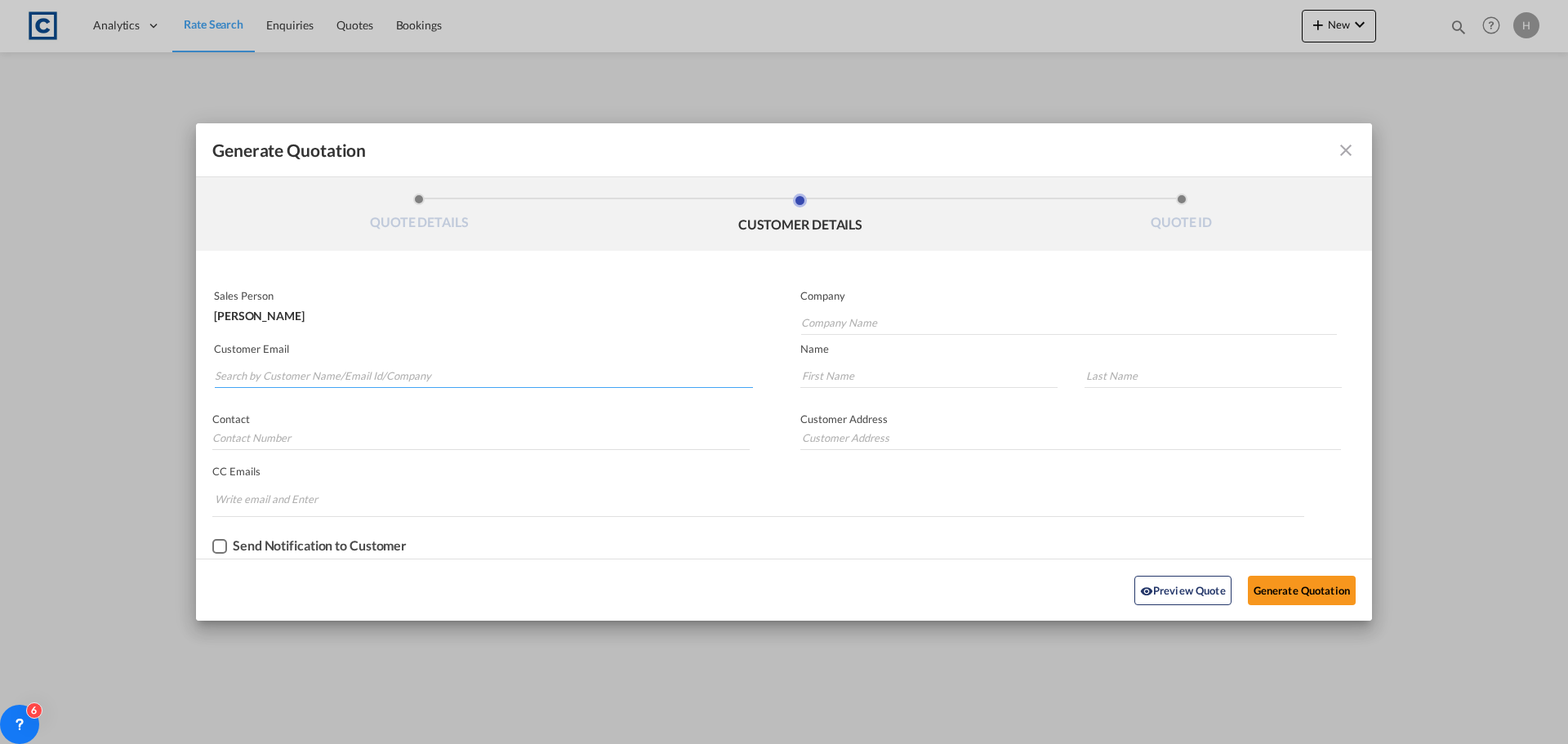
click at [423, 374] on input "Search by Customer Name/Email Id/Company" at bounding box center [483, 376] width 538 height 24
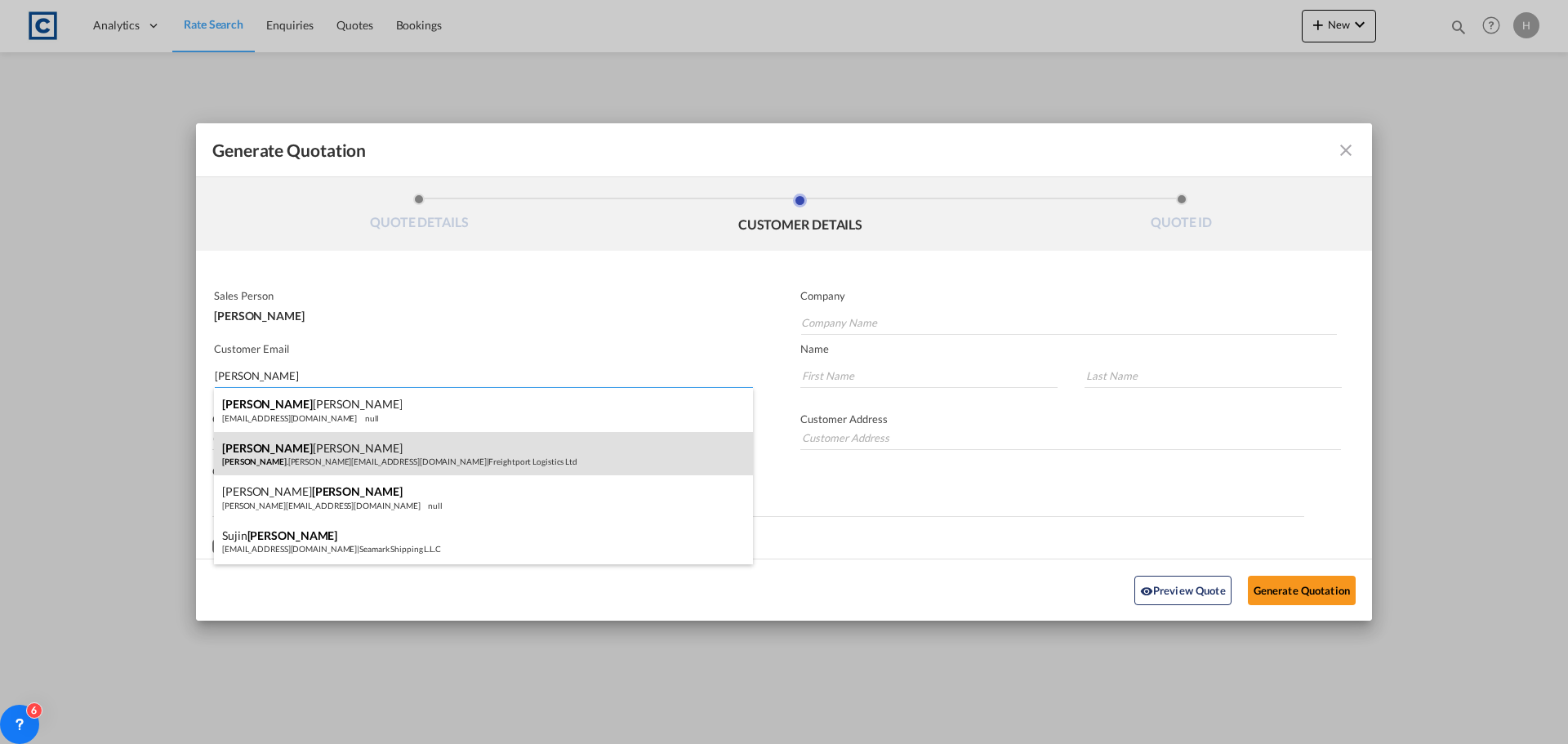
type input "[PERSON_NAME]"
click at [585, 442] on div "[PERSON_NAME] [PERSON_NAME] .[PERSON_NAME][EMAIL_ADDRESS][DOMAIN_NAME] | Freigh…" at bounding box center [484, 453] width 539 height 44
type input "Freightport Logistics Ltd"
type input "[PERSON_NAME][EMAIL_ADDRESS][PERSON_NAME][DOMAIN_NAME]"
type input "[PERSON_NAME]"
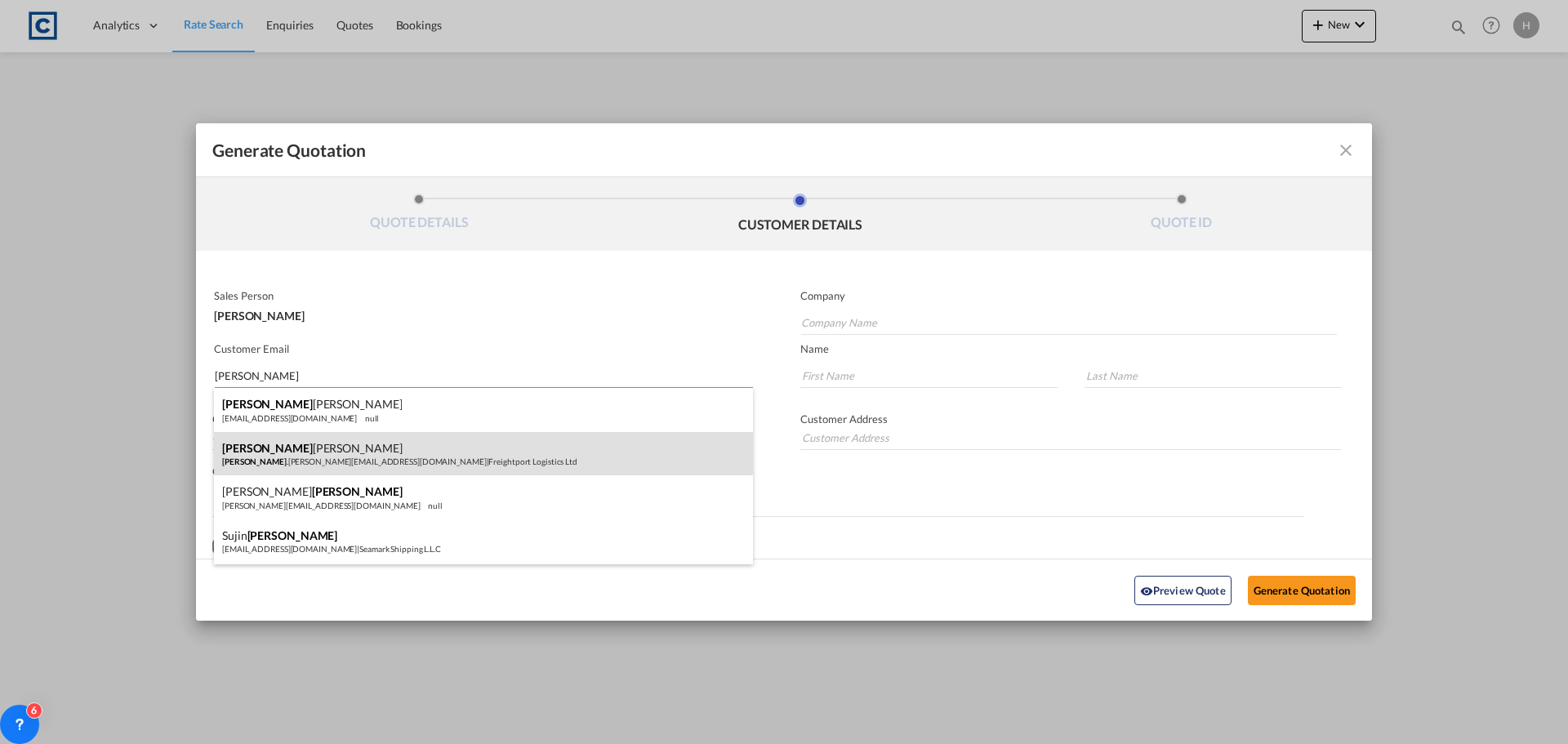
type input "[PERSON_NAME]"
type input "[STREET_ADDRESS]"
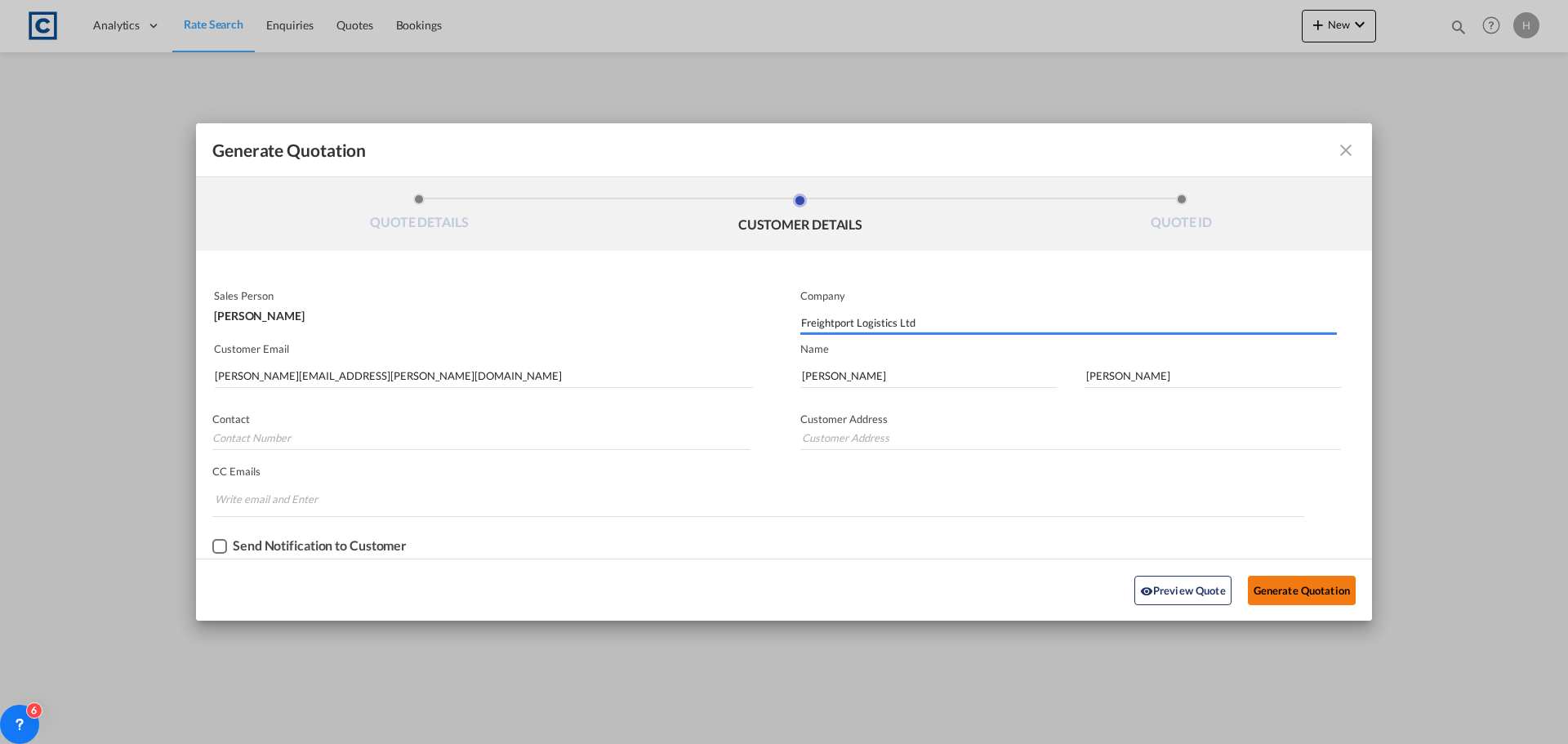
click at [1324, 577] on button "Generate Quotation" at bounding box center [1302, 591] width 108 height 30
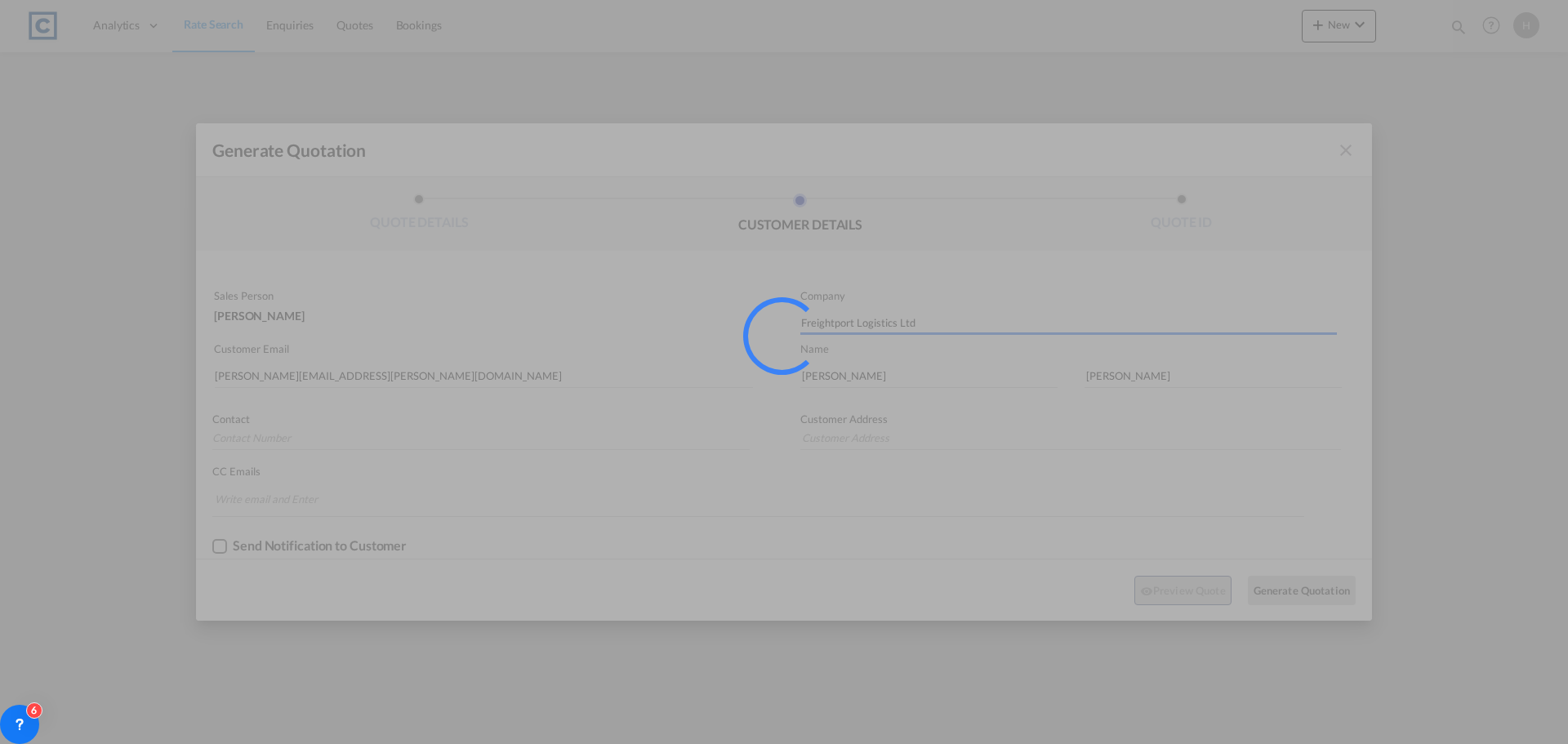
type input "[STREET_ADDRESS]"
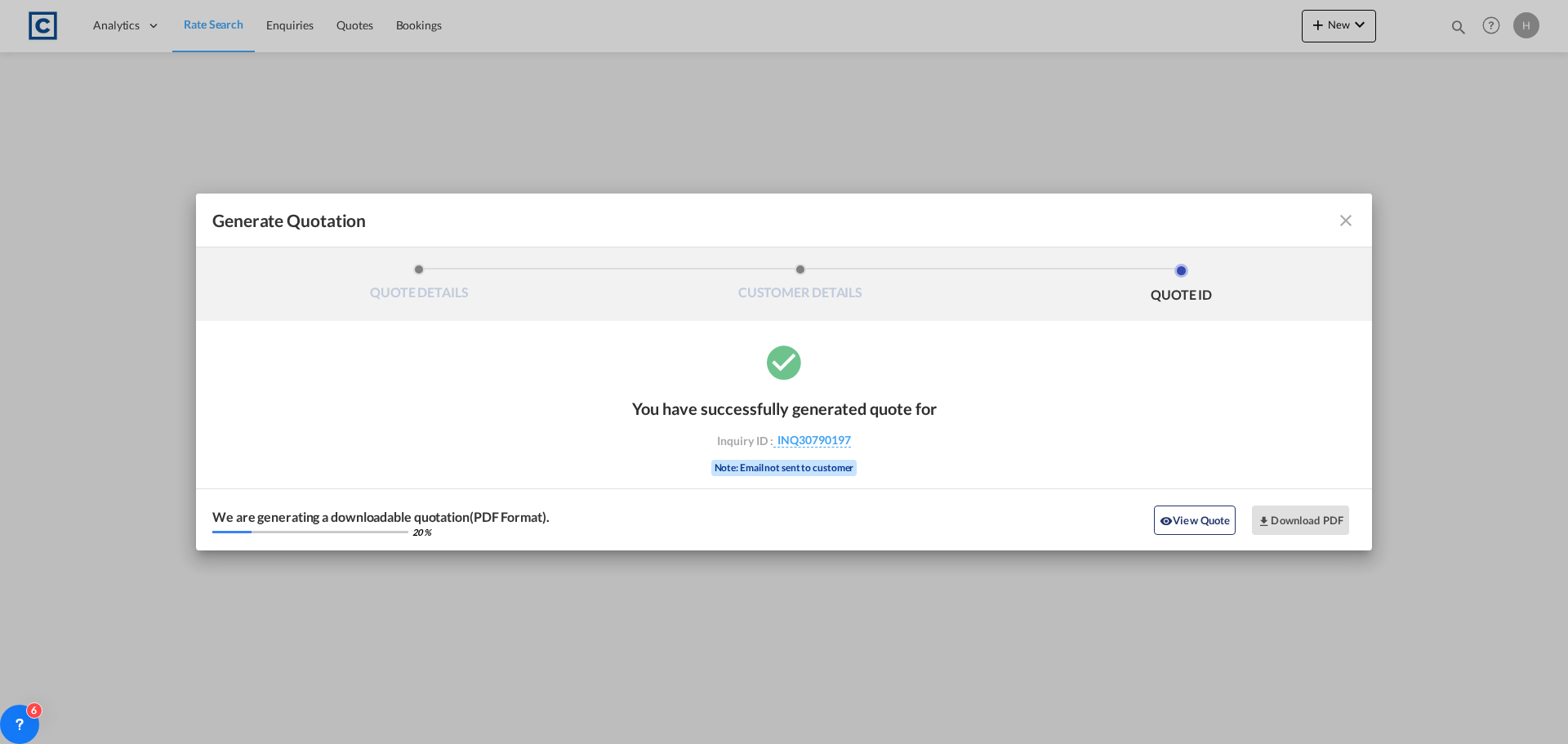
click at [1348, 221] on md-icon "icon-close fg-AAA8AD cursor m-0" at bounding box center [1345, 220] width 20 height 20
